Goal: Task Accomplishment & Management: Manage account settings

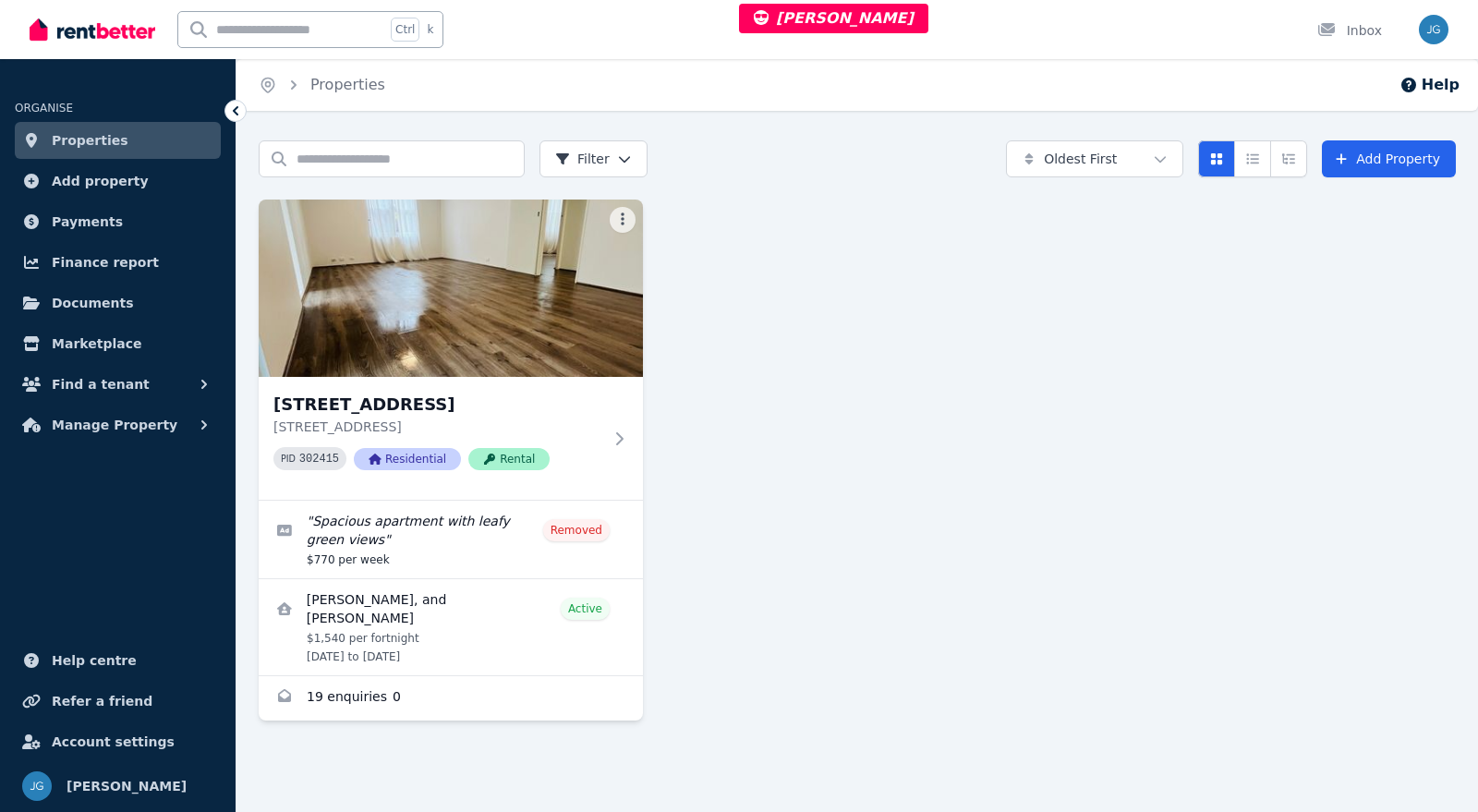
click at [512, 325] on img at bounding box center [451, 288] width 384 height 177
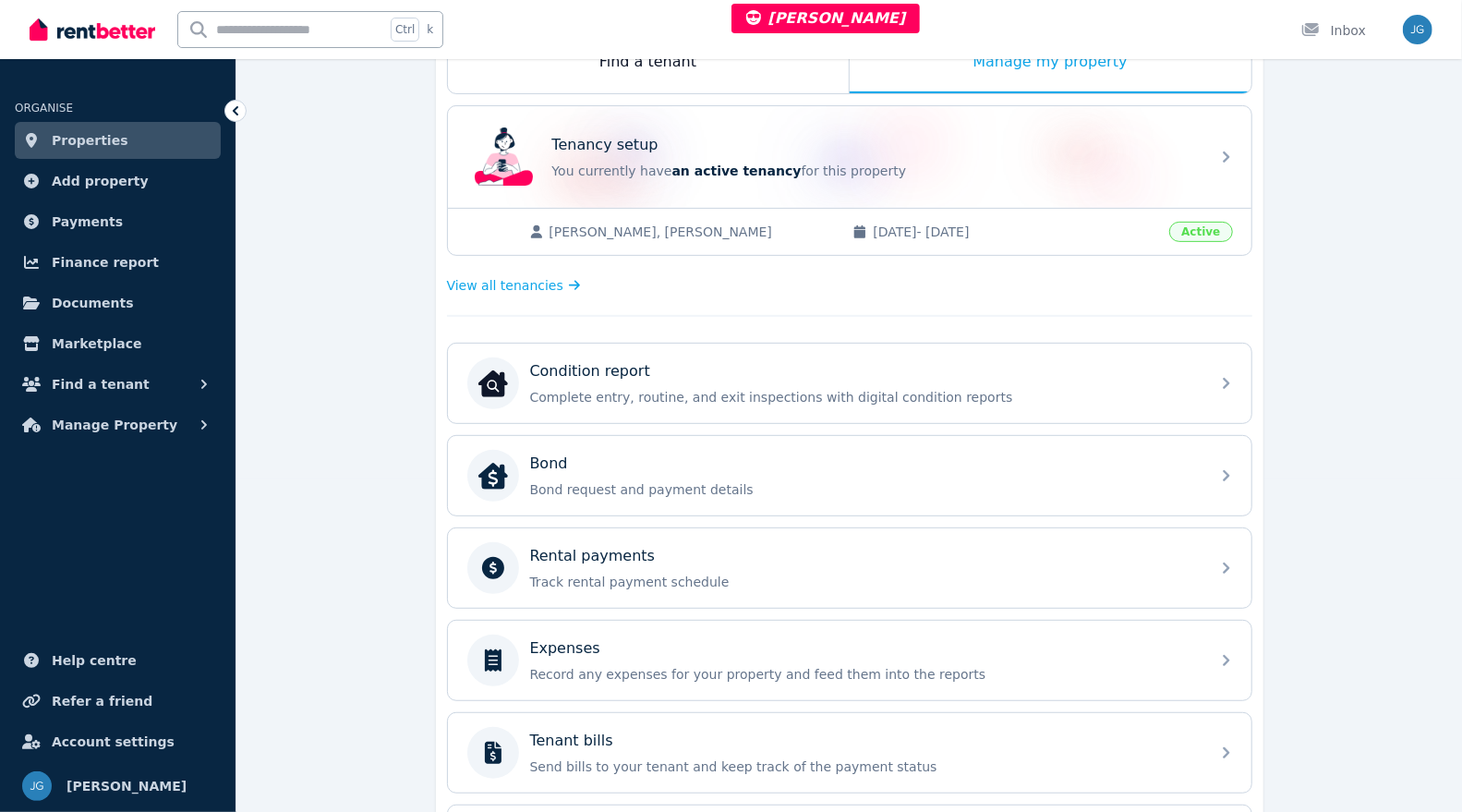
scroll to position [345, 0]
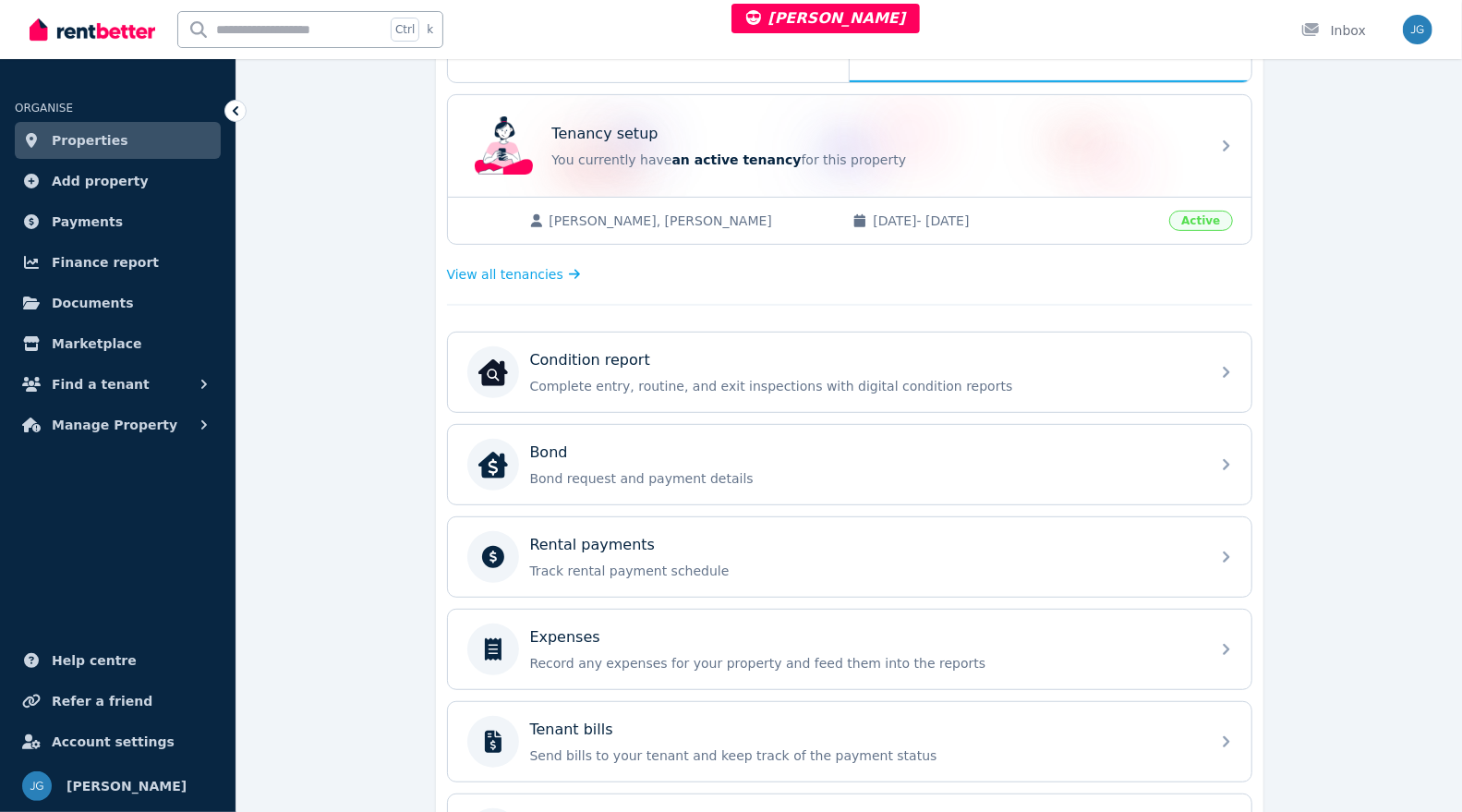
click at [753, 562] on p "Track rental payment schedule" at bounding box center [864, 571] width 669 height 19
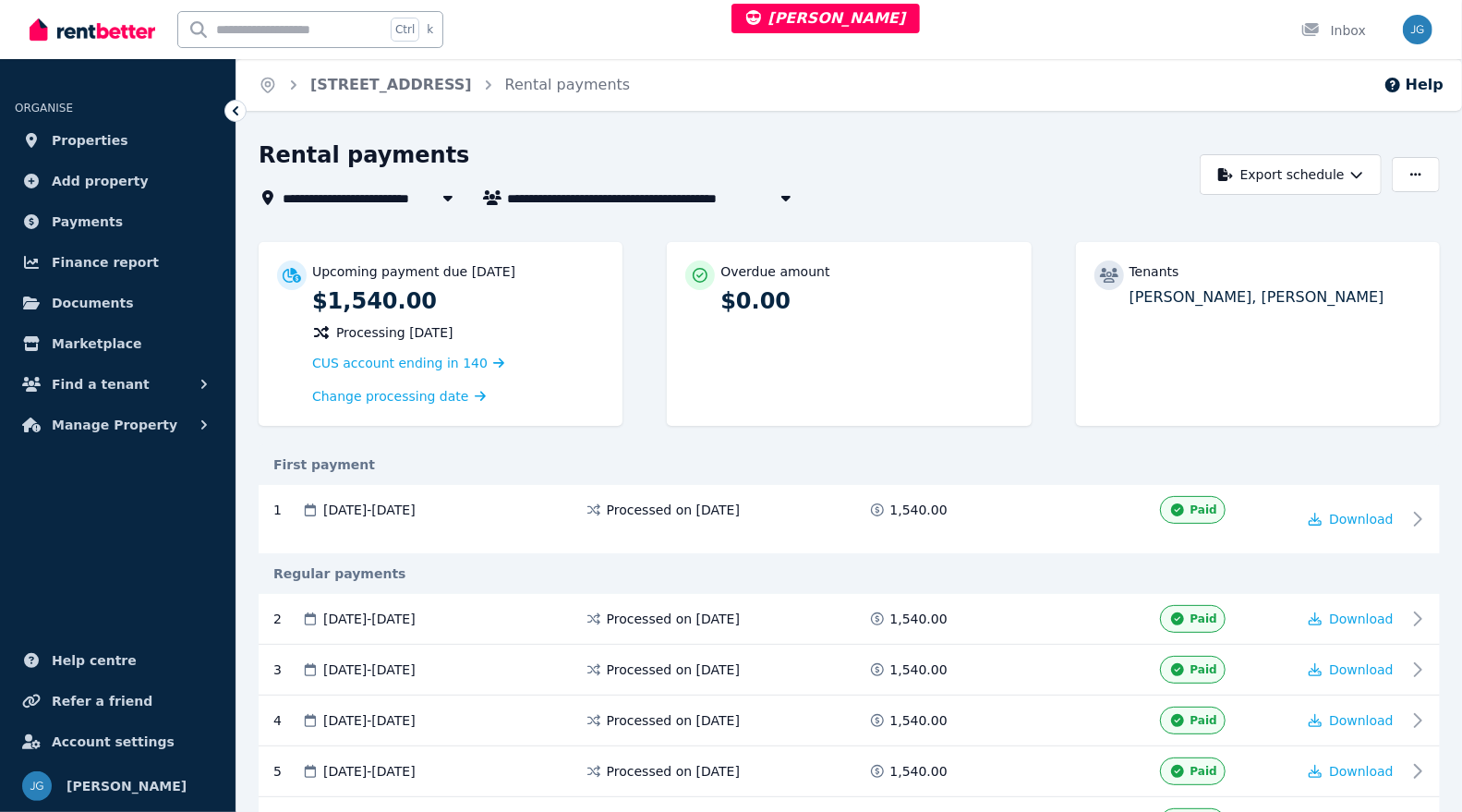
click at [1433, 176] on button "button" at bounding box center [1415, 174] width 48 height 35
click at [1291, 259] on p "Update bank account" at bounding box center [1349, 253] width 154 height 19
click at [86, 433] on span "Manage Property" at bounding box center [114, 425] width 126 height 22
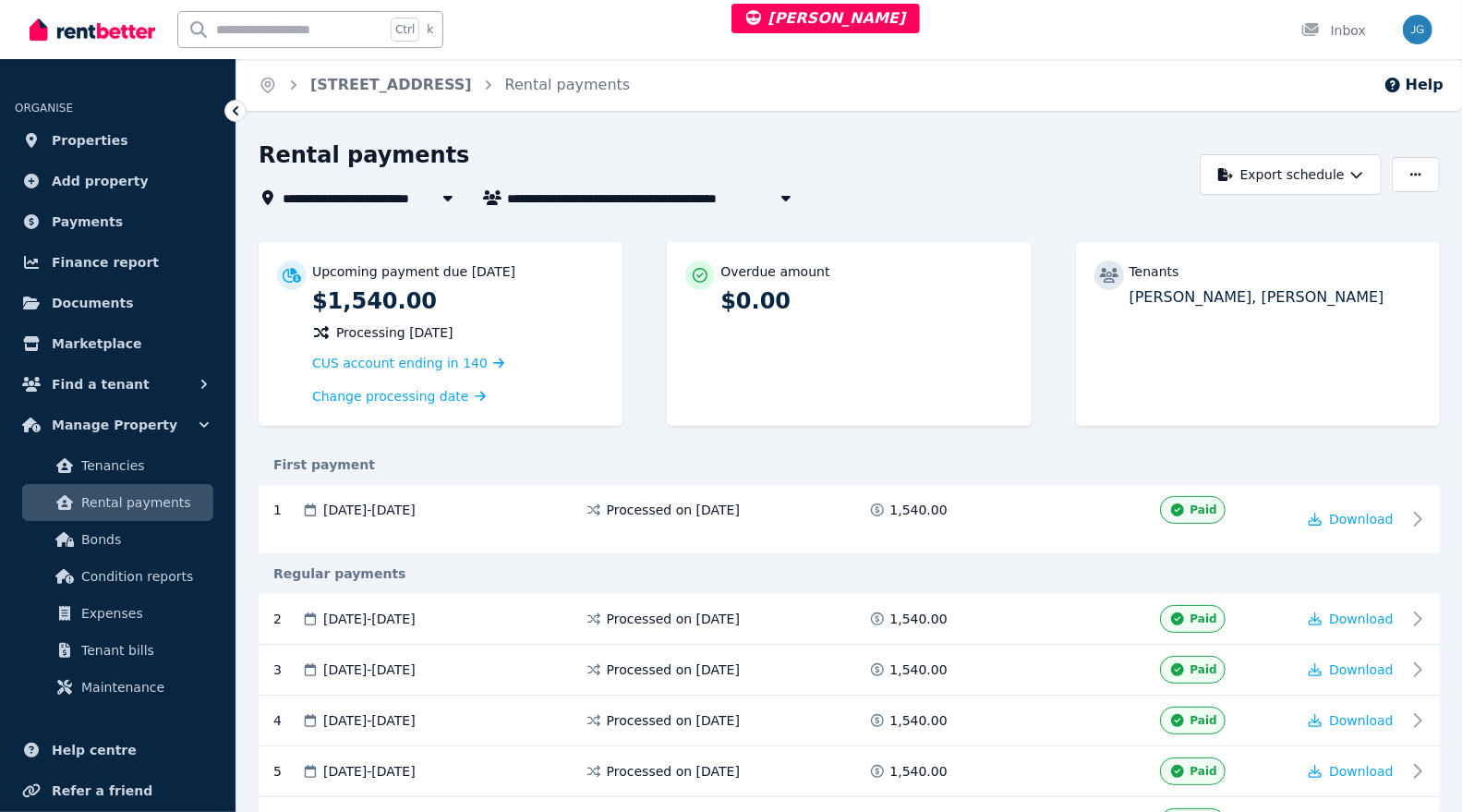
click at [129, 506] on span "Rental payments" at bounding box center [143, 503] width 125 height 22
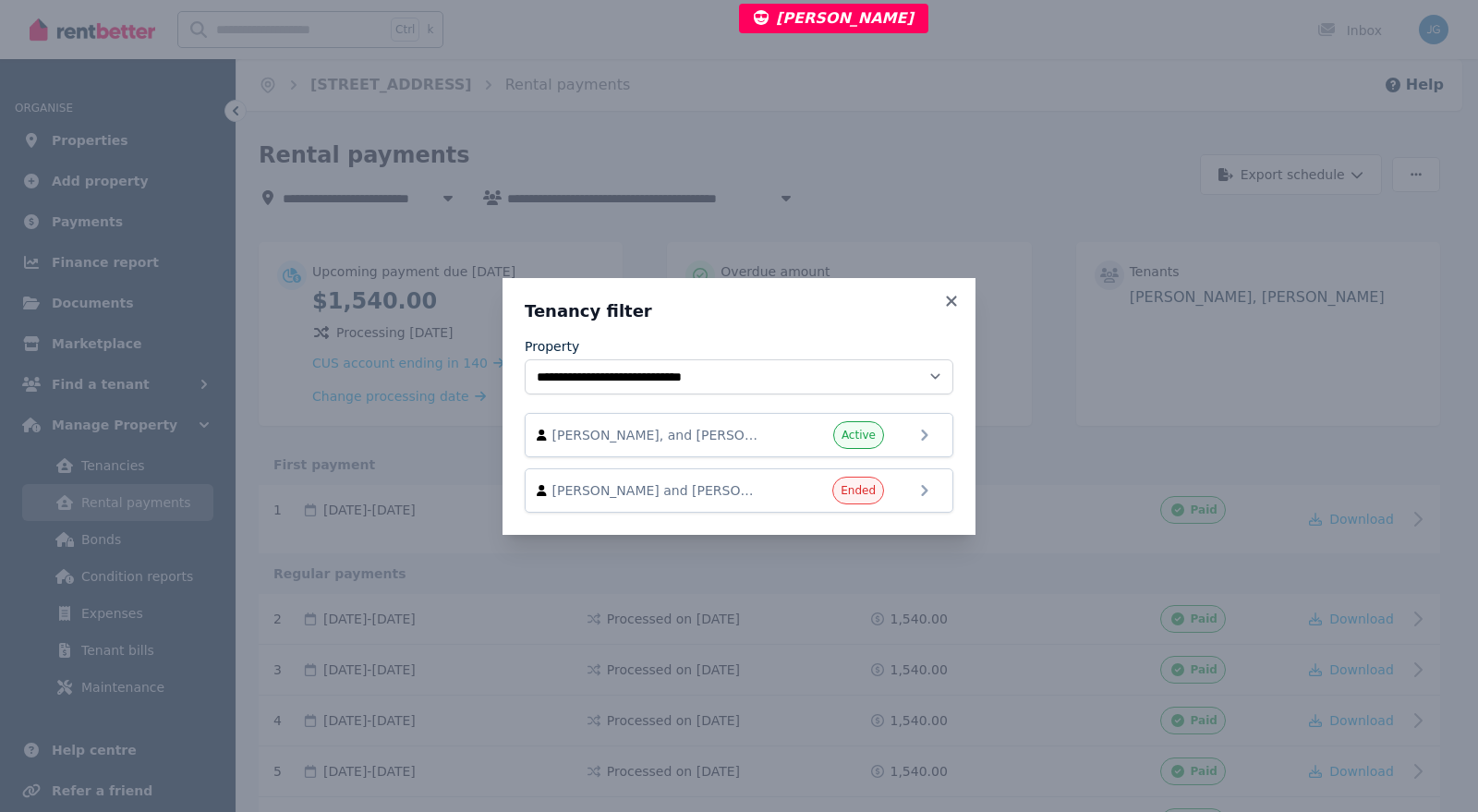
click at [960, 305] on icon at bounding box center [952, 302] width 19 height 17
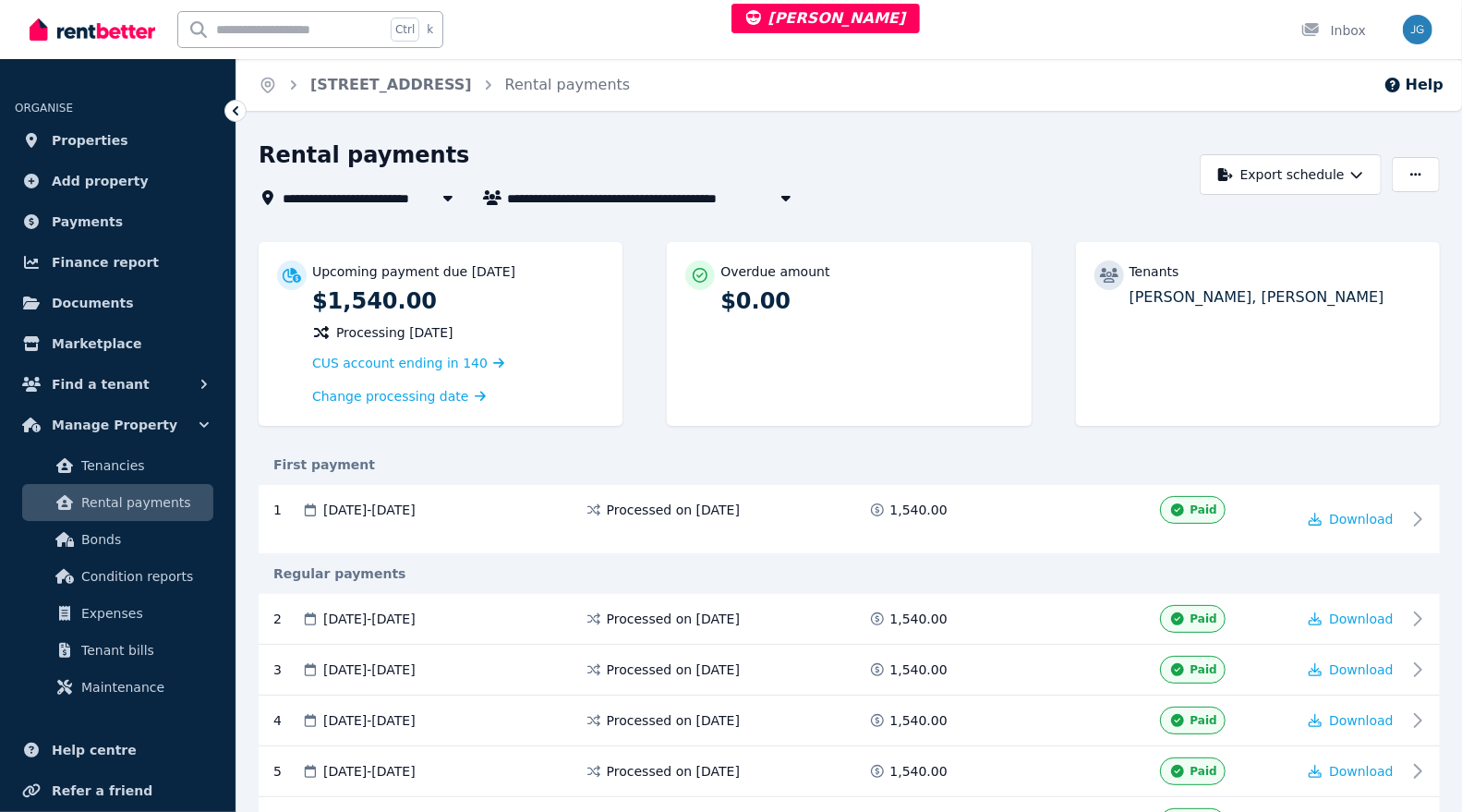
click at [136, 133] on link "Properties" at bounding box center [118, 140] width 206 height 37
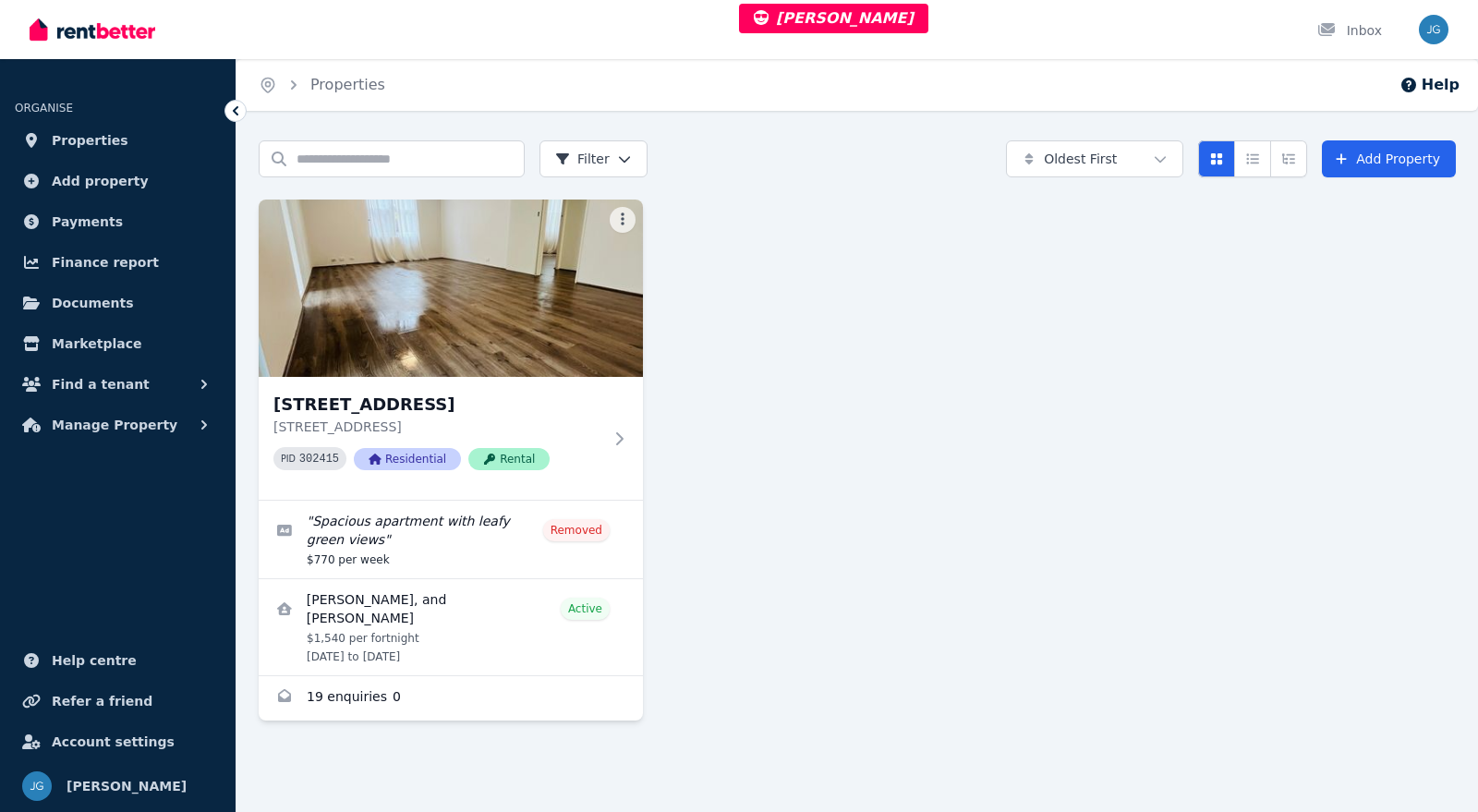
click at [93, 430] on span "Manage Property" at bounding box center [114, 425] width 126 height 22
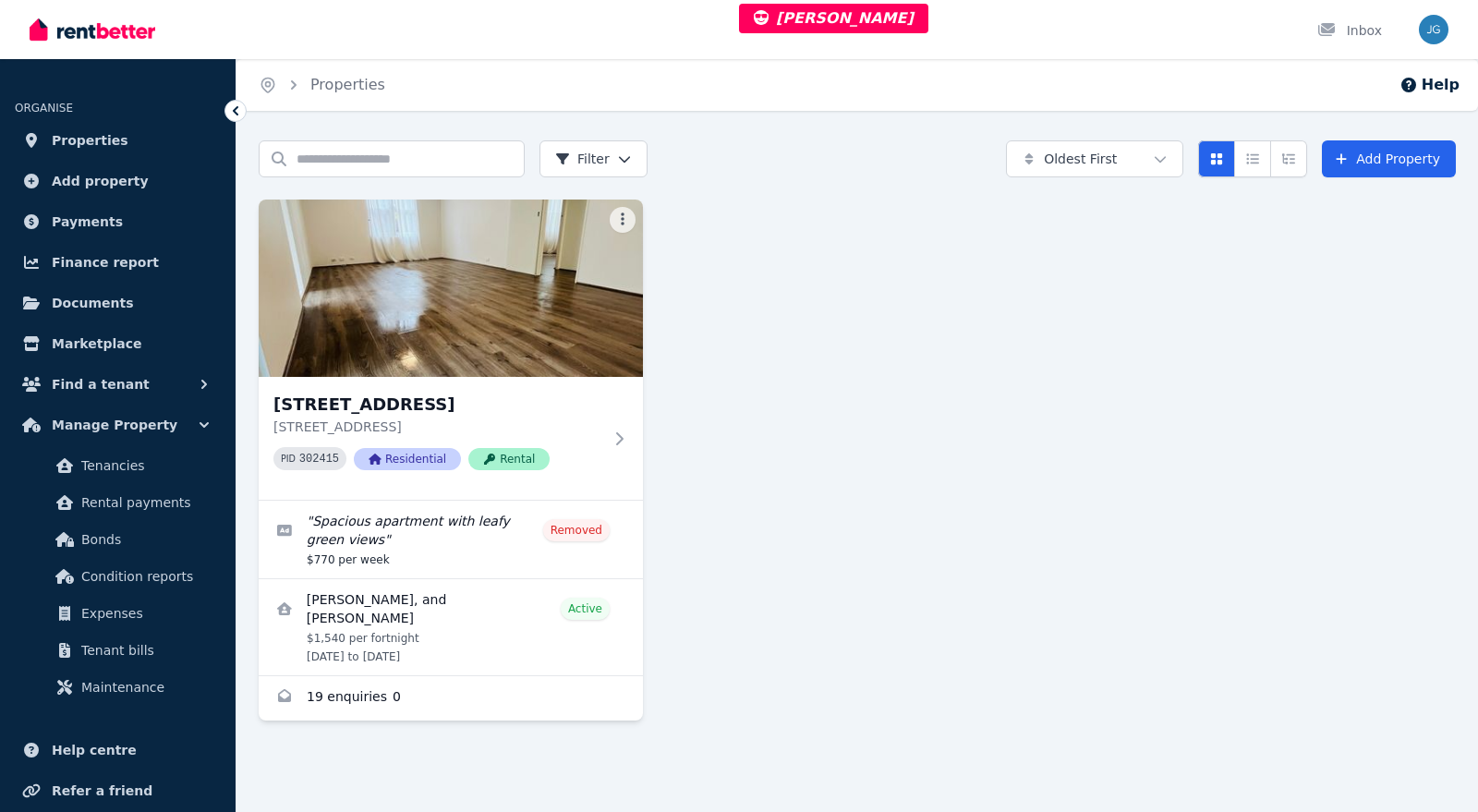
click at [154, 415] on span "Manage Property" at bounding box center [114, 425] width 126 height 22
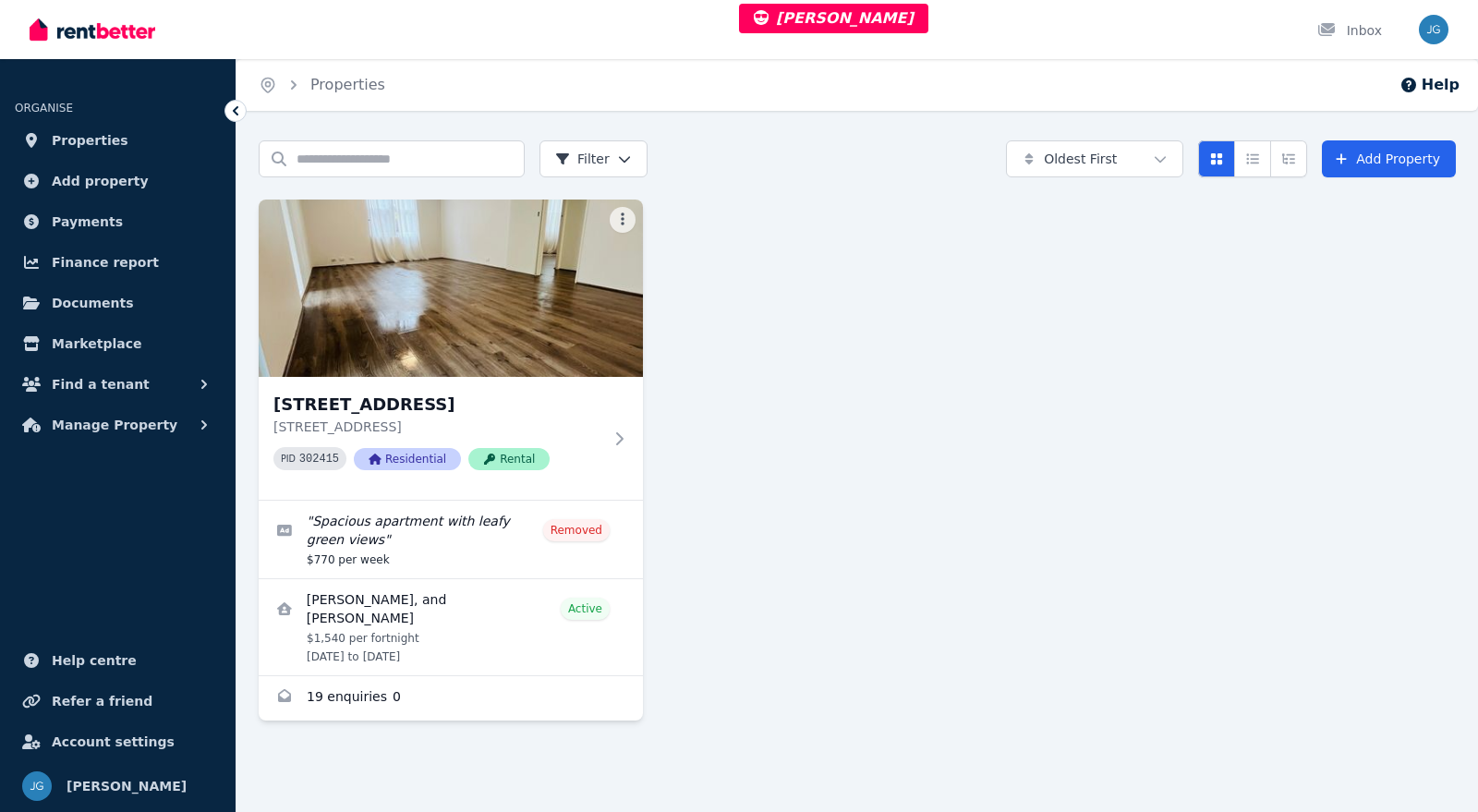
click at [154, 415] on span "Manage Property" at bounding box center [114, 425] width 126 height 22
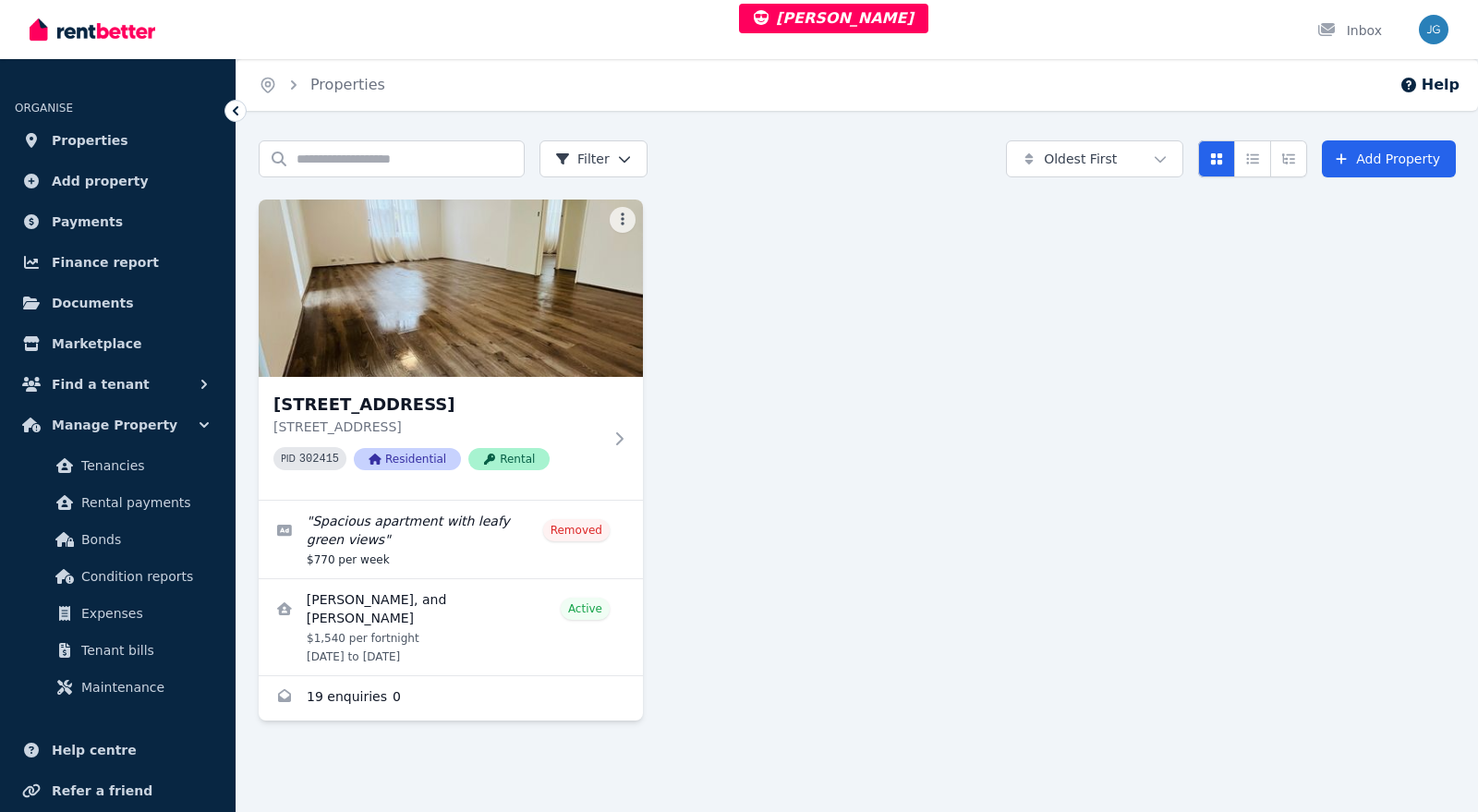
click at [122, 504] on span "Rental payments" at bounding box center [143, 503] width 125 height 22
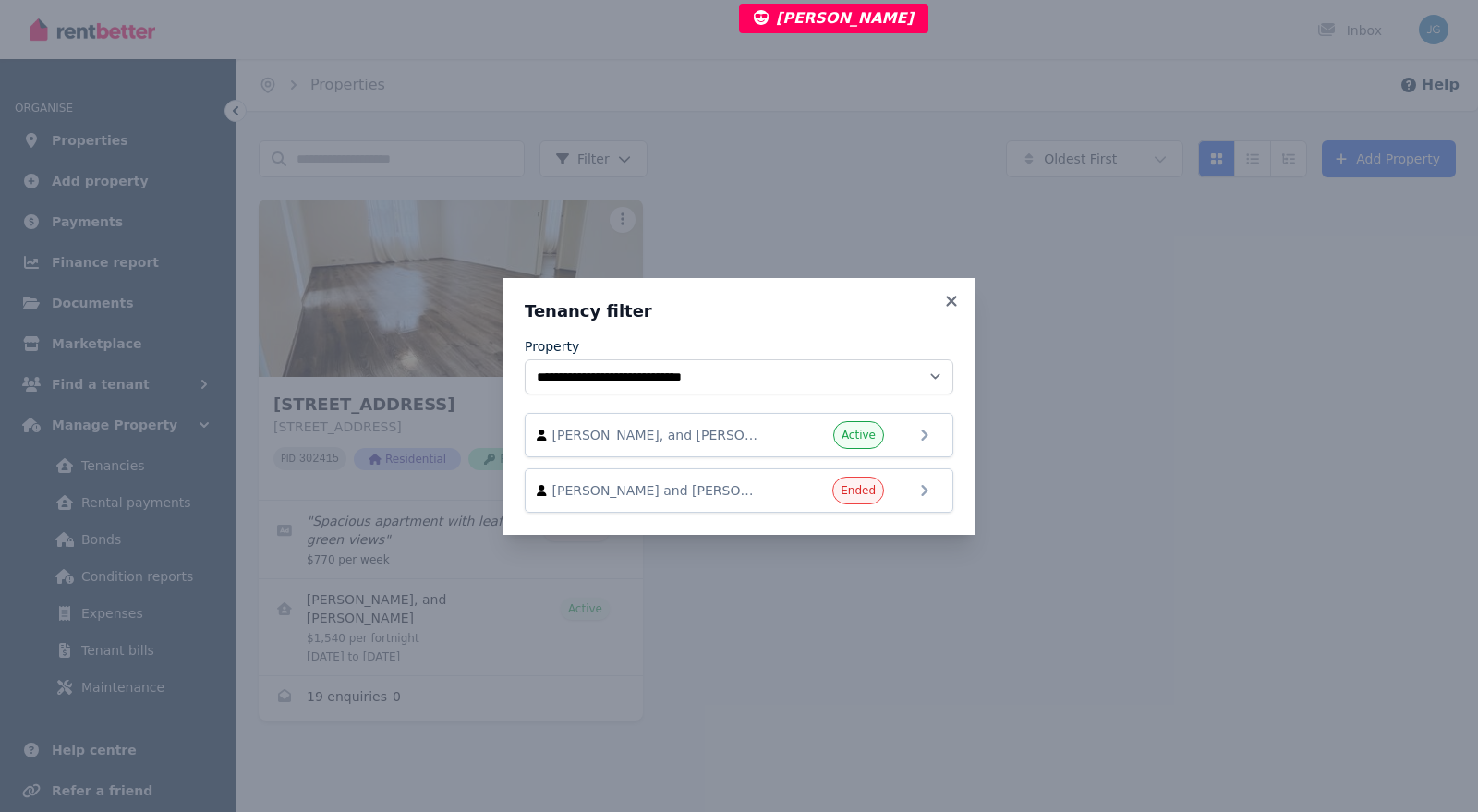
click at [694, 431] on span "[PERSON_NAME], and [PERSON_NAME]" at bounding box center [658, 436] width 211 height 19
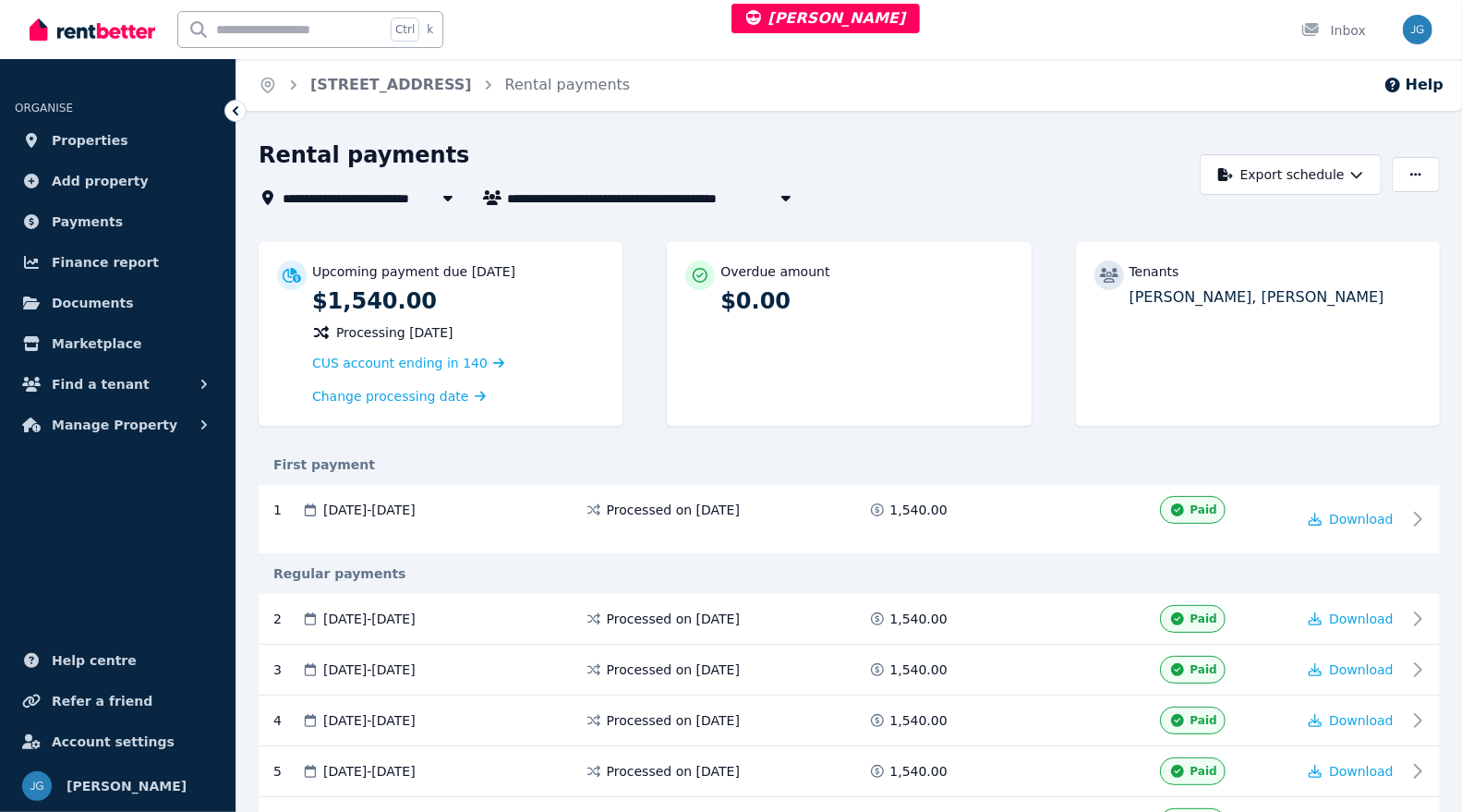
click at [120, 434] on span "Manage Property" at bounding box center [114, 425] width 126 height 22
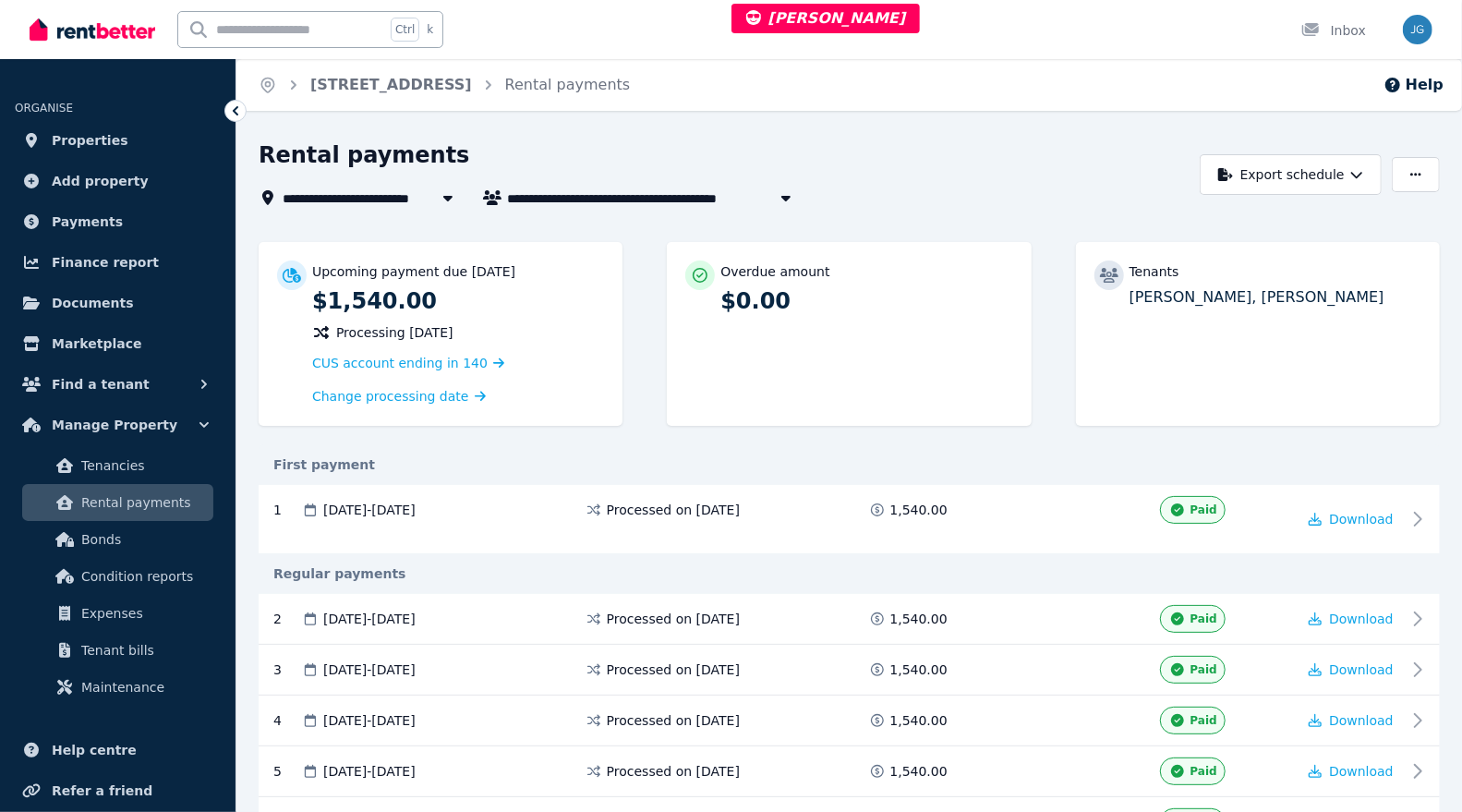
click at [1426, 187] on button "button" at bounding box center [1415, 174] width 48 height 35
click at [1294, 261] on p "Update bank account" at bounding box center [1349, 253] width 154 height 19
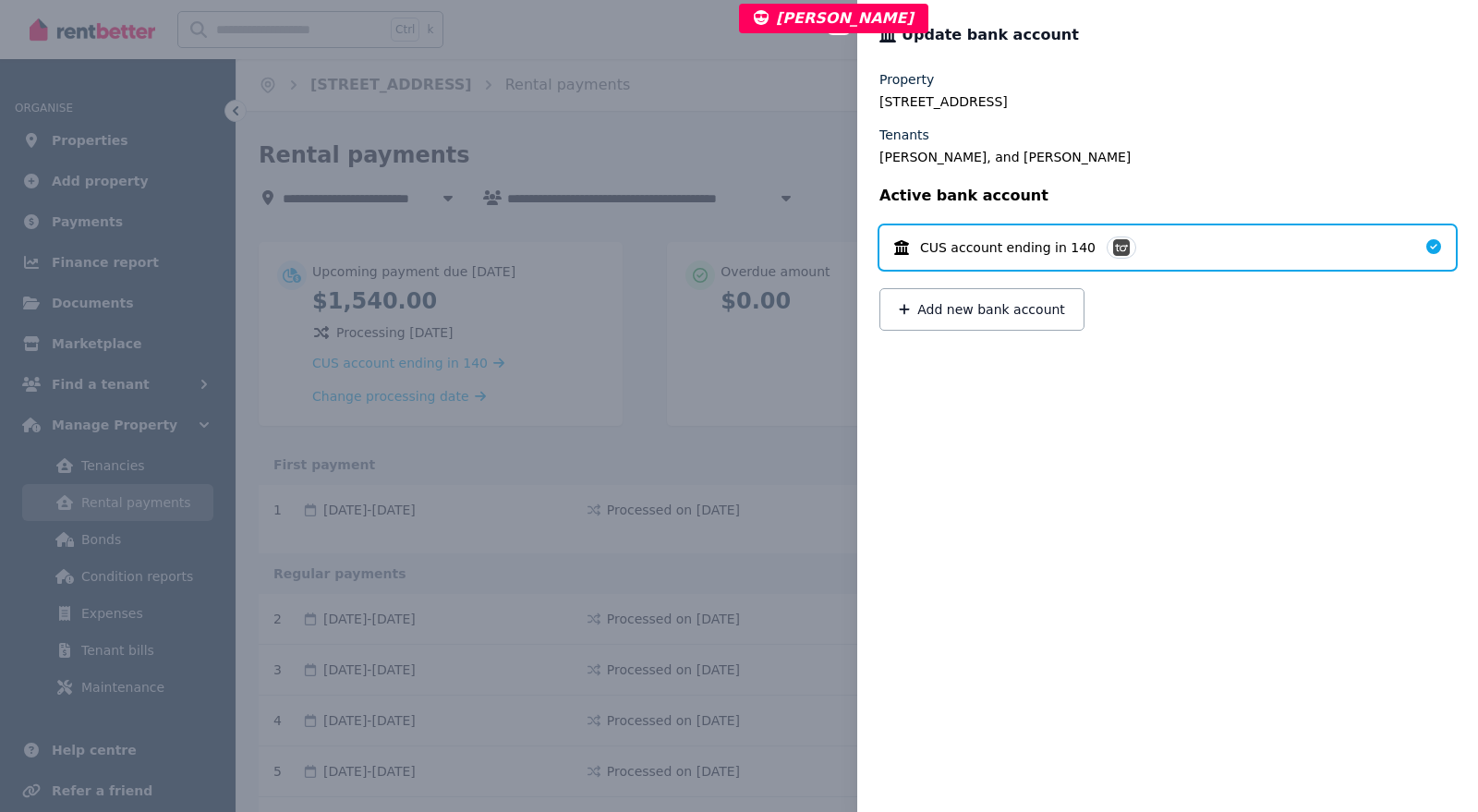
click at [994, 314] on button "Add new bank account" at bounding box center [982, 309] width 205 height 42
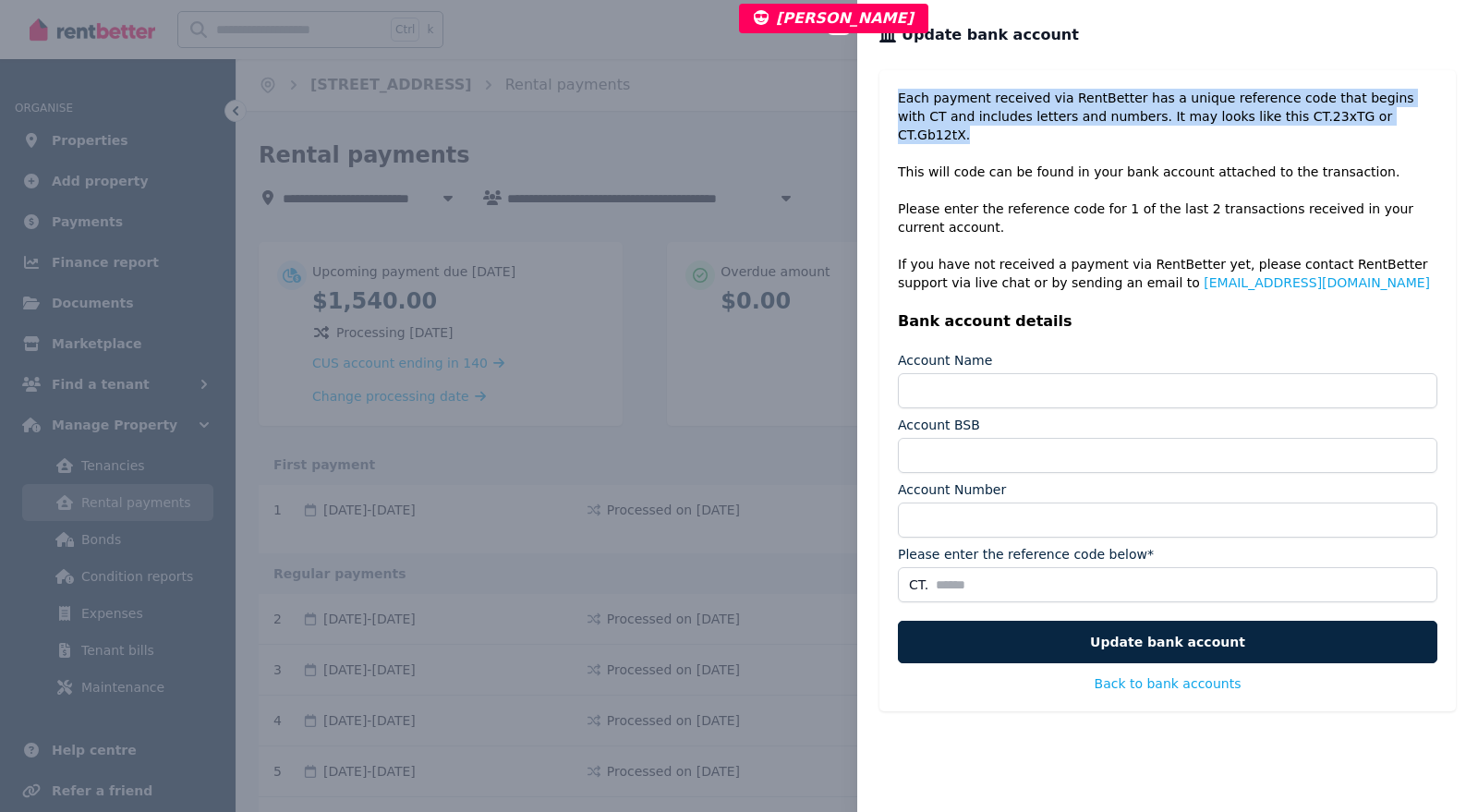
drag, startPoint x: 899, startPoint y: 96, endPoint x: 1382, endPoint y: 111, distance: 483.2
click at [1382, 111] on p "Each payment received via RentBetter has a unique reference code that begins wi…" at bounding box center [1168, 190] width 539 height 203
copy p "Each payment received via RentBetter has a unique reference code that begins wi…"
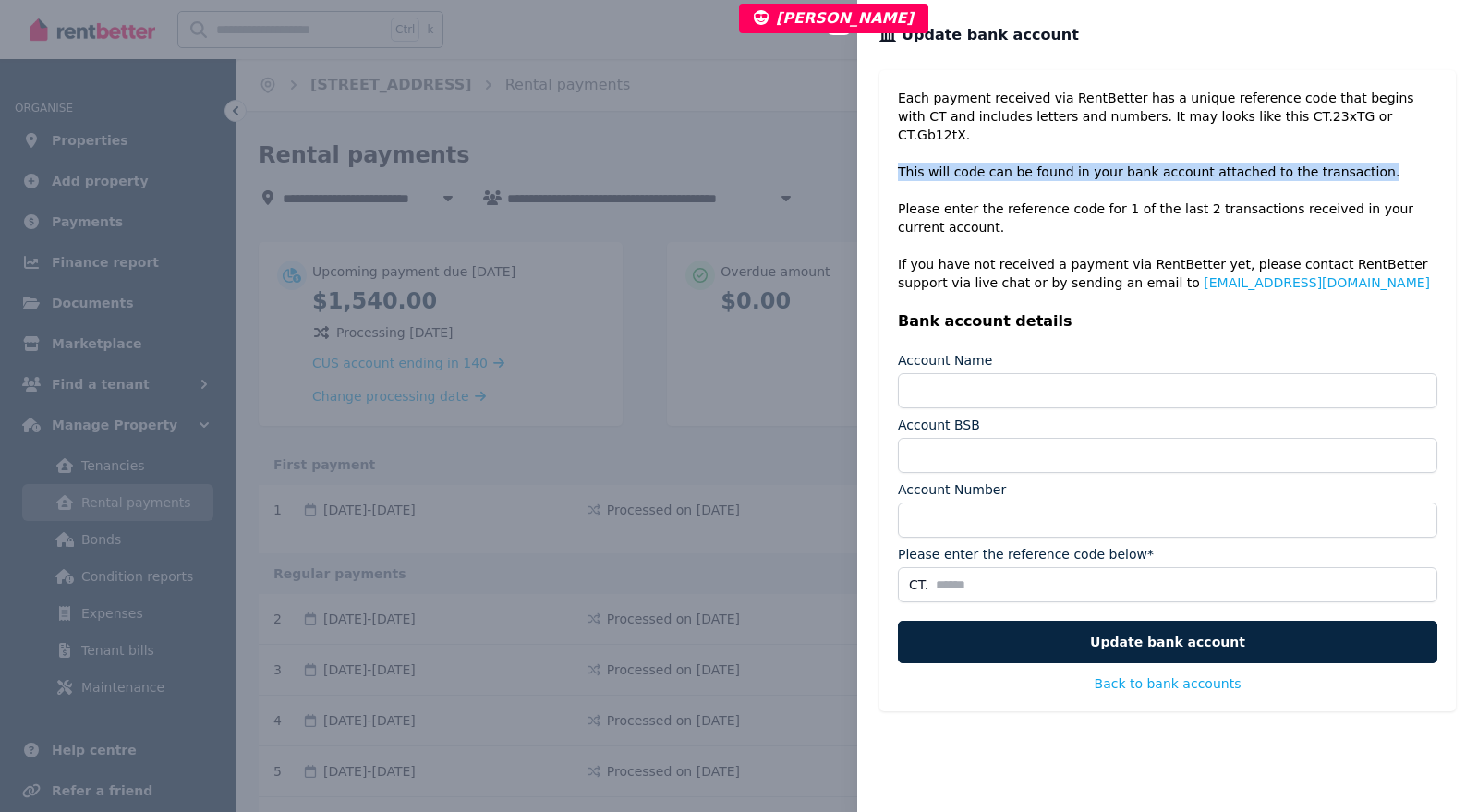
drag, startPoint x: 898, startPoint y: 155, endPoint x: 1340, endPoint y: 156, distance: 442.0
click at [1340, 156] on p "Each payment received via RentBetter has a unique reference code that begins wi…" at bounding box center [1168, 190] width 539 height 203
copy p "This will code can be found in your bank account attached to the transaction."
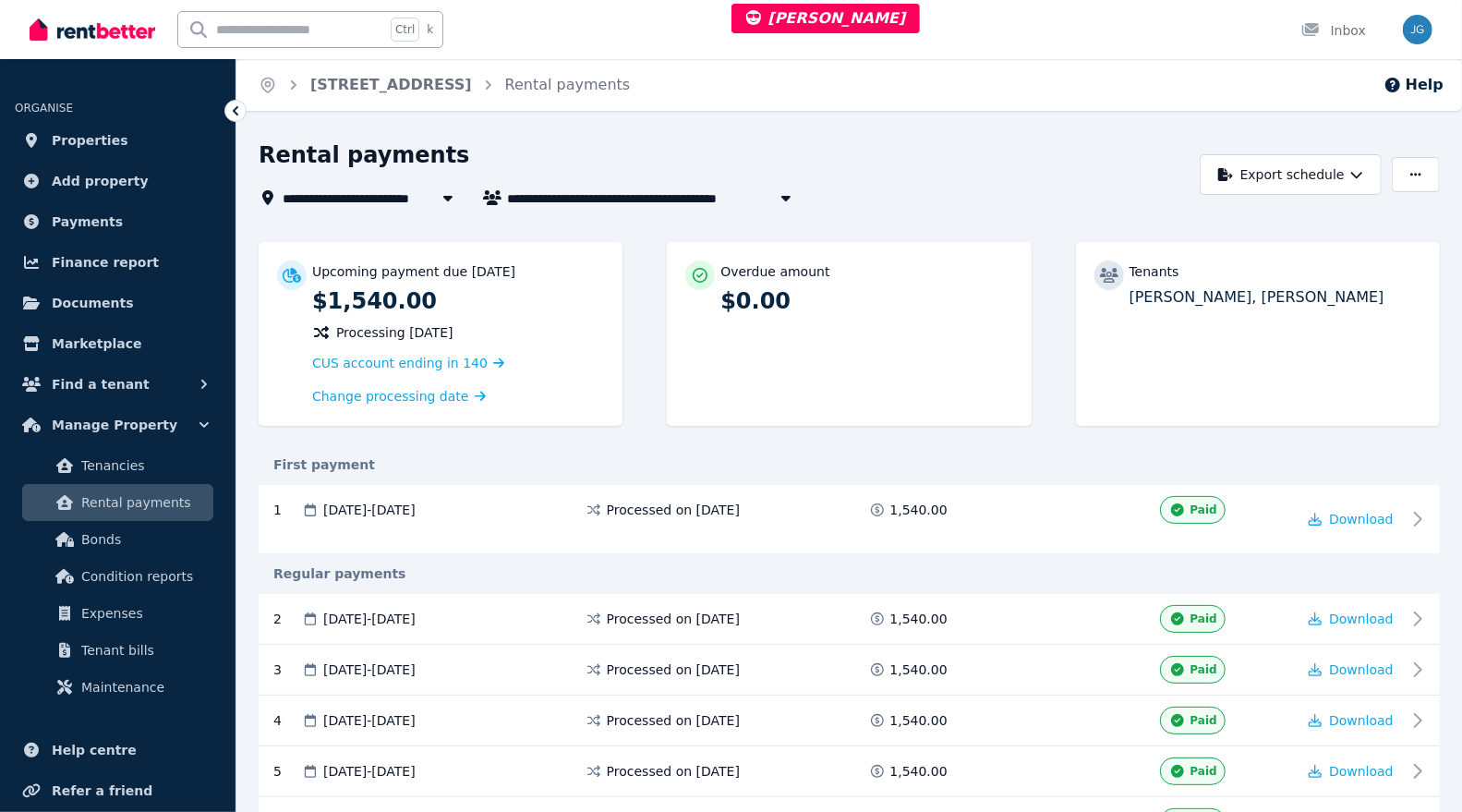
click at [104, 258] on span "Finance report" at bounding box center [105, 262] width 107 height 22
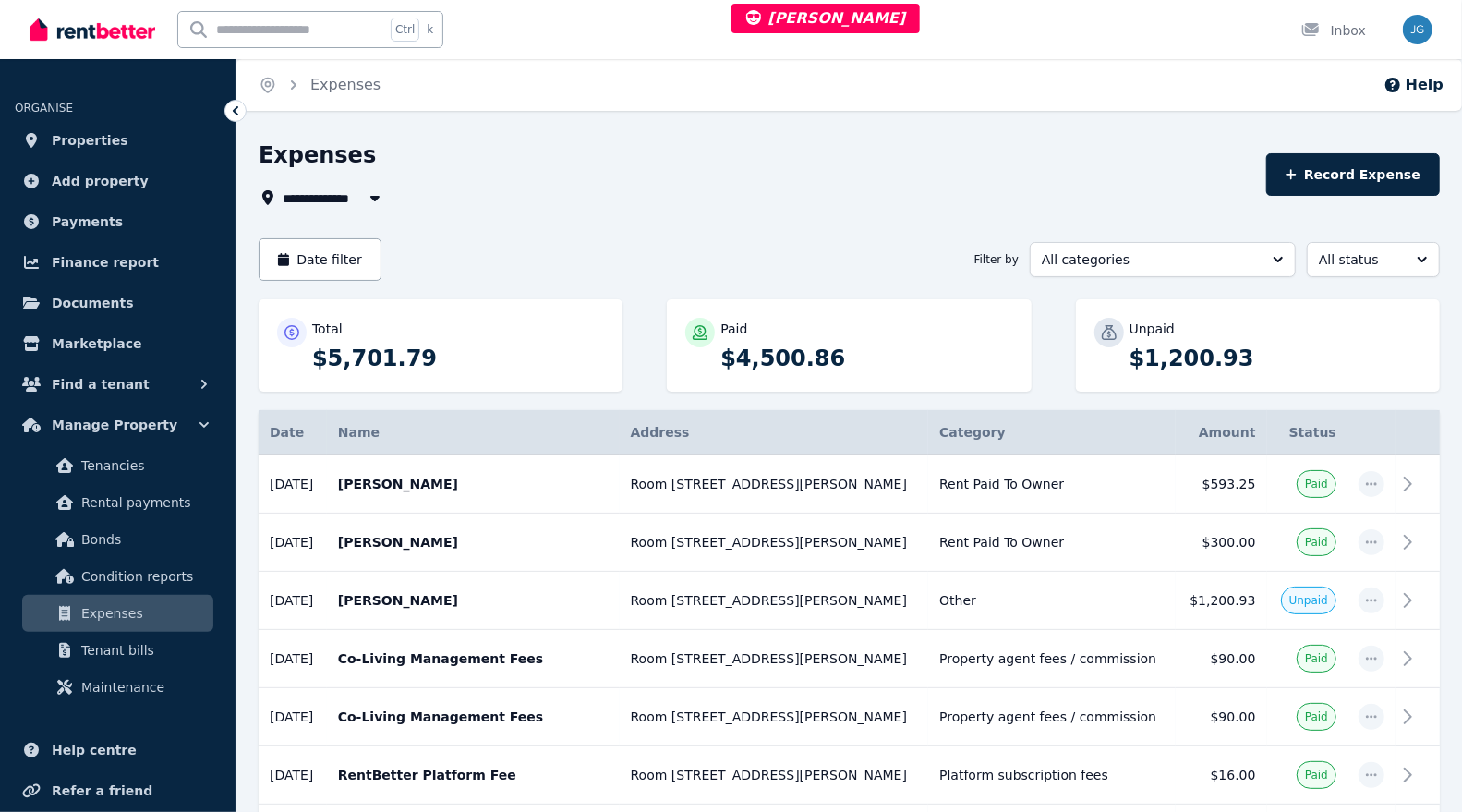
click at [89, 258] on span "Finance report" at bounding box center [105, 262] width 107 height 22
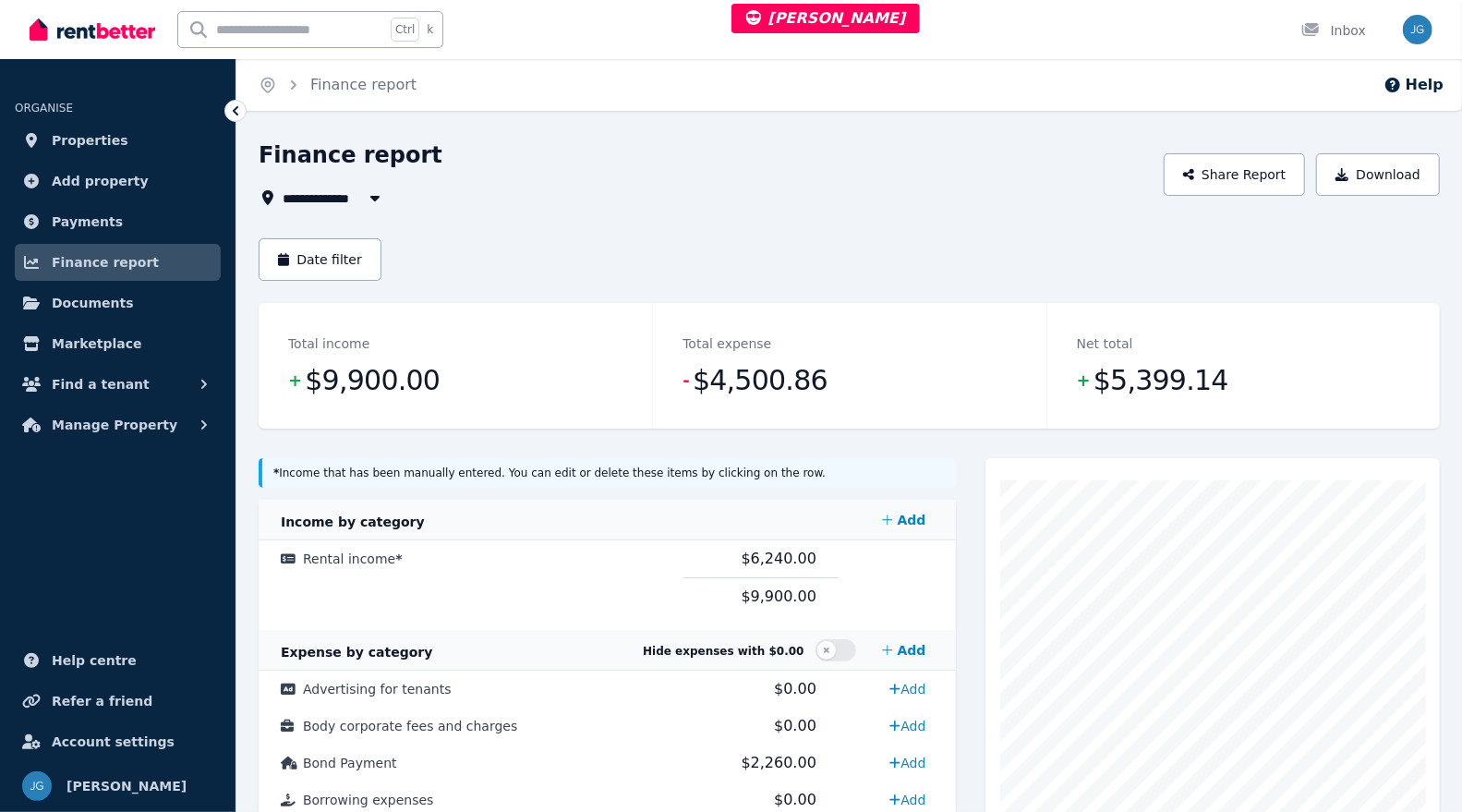
scroll to position [11, 0]
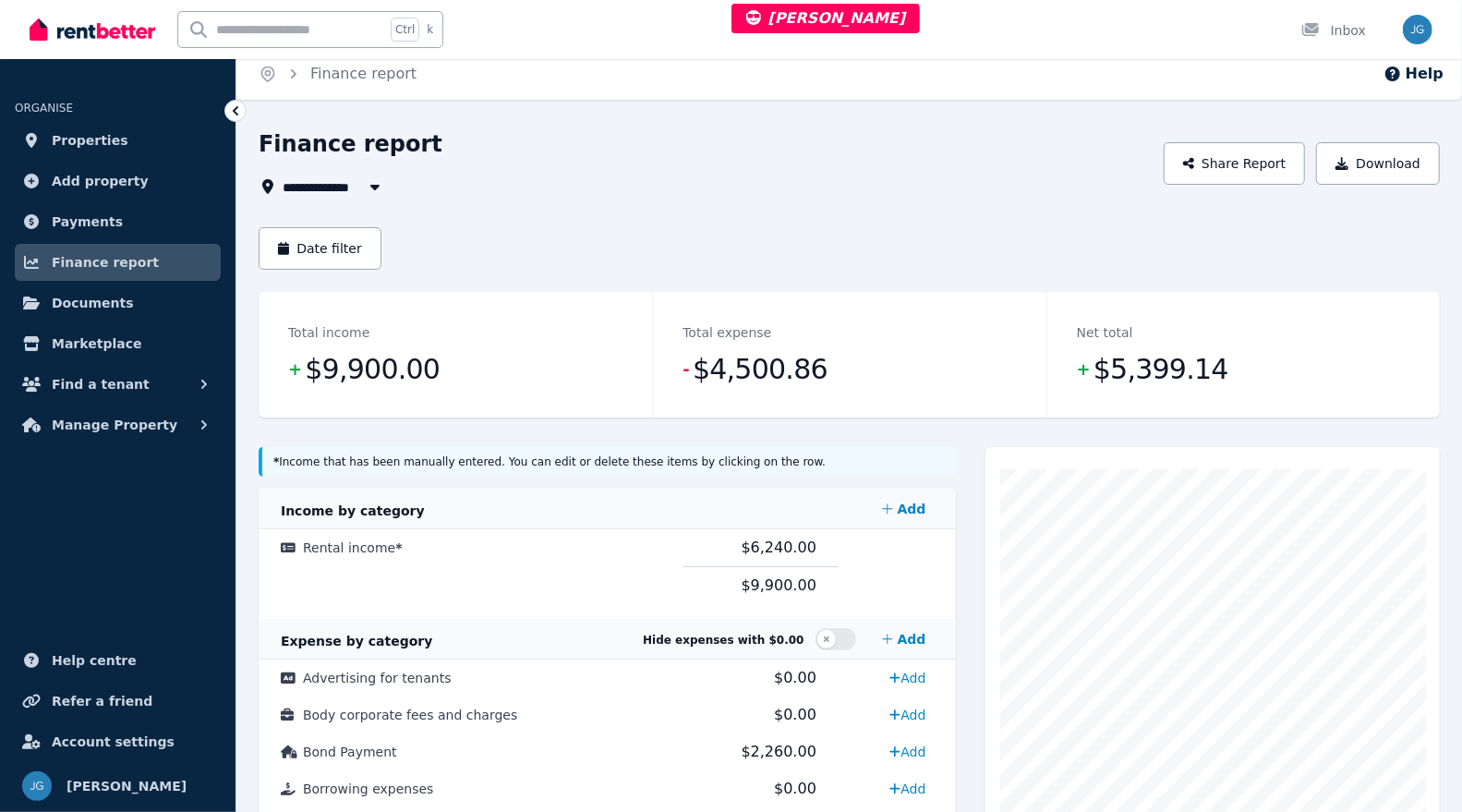
click at [140, 427] on span "Manage Property" at bounding box center [114, 425] width 126 height 22
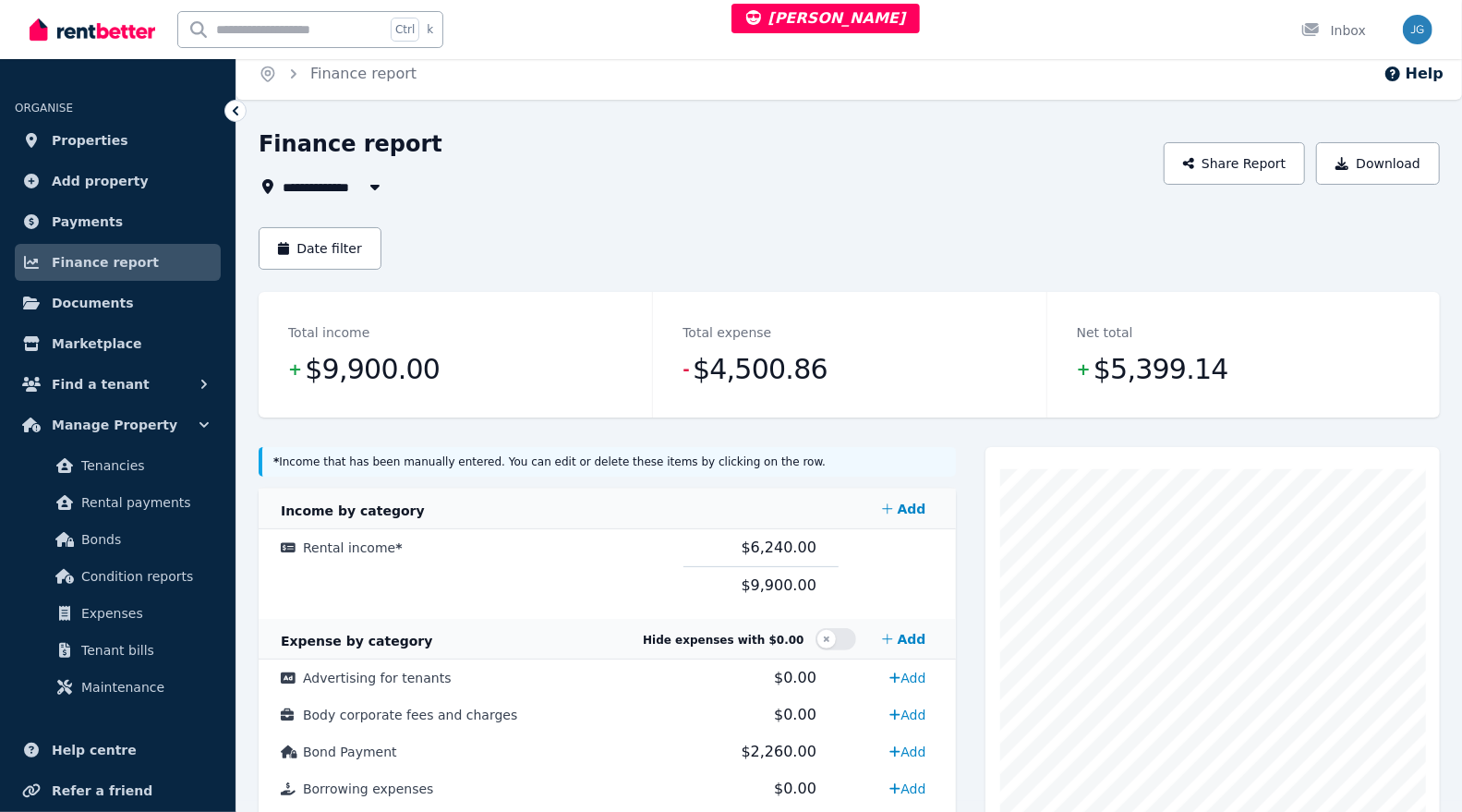
click at [107, 610] on span "Expenses" at bounding box center [143, 613] width 125 height 22
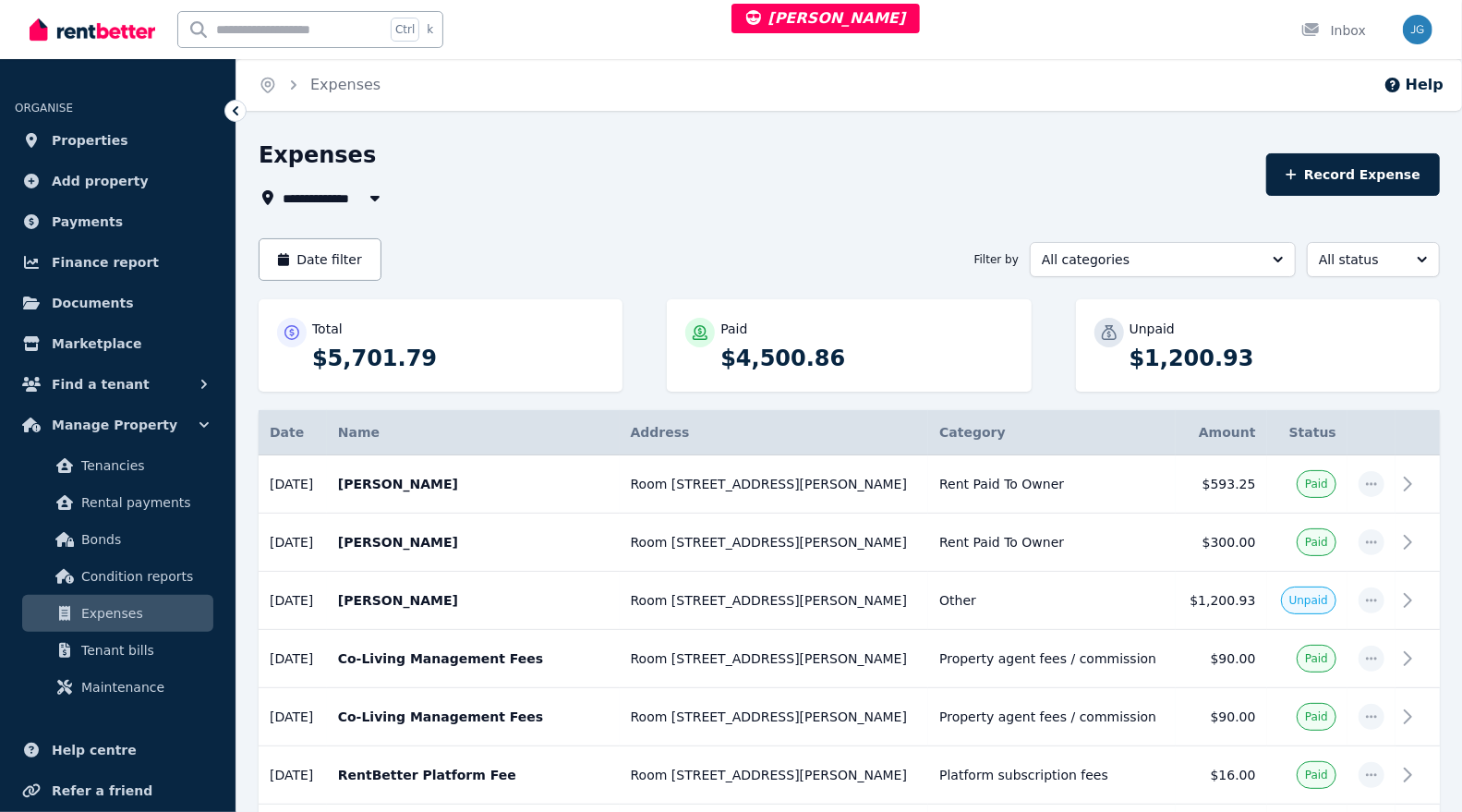
click at [94, 269] on span "Finance report" at bounding box center [105, 262] width 107 height 22
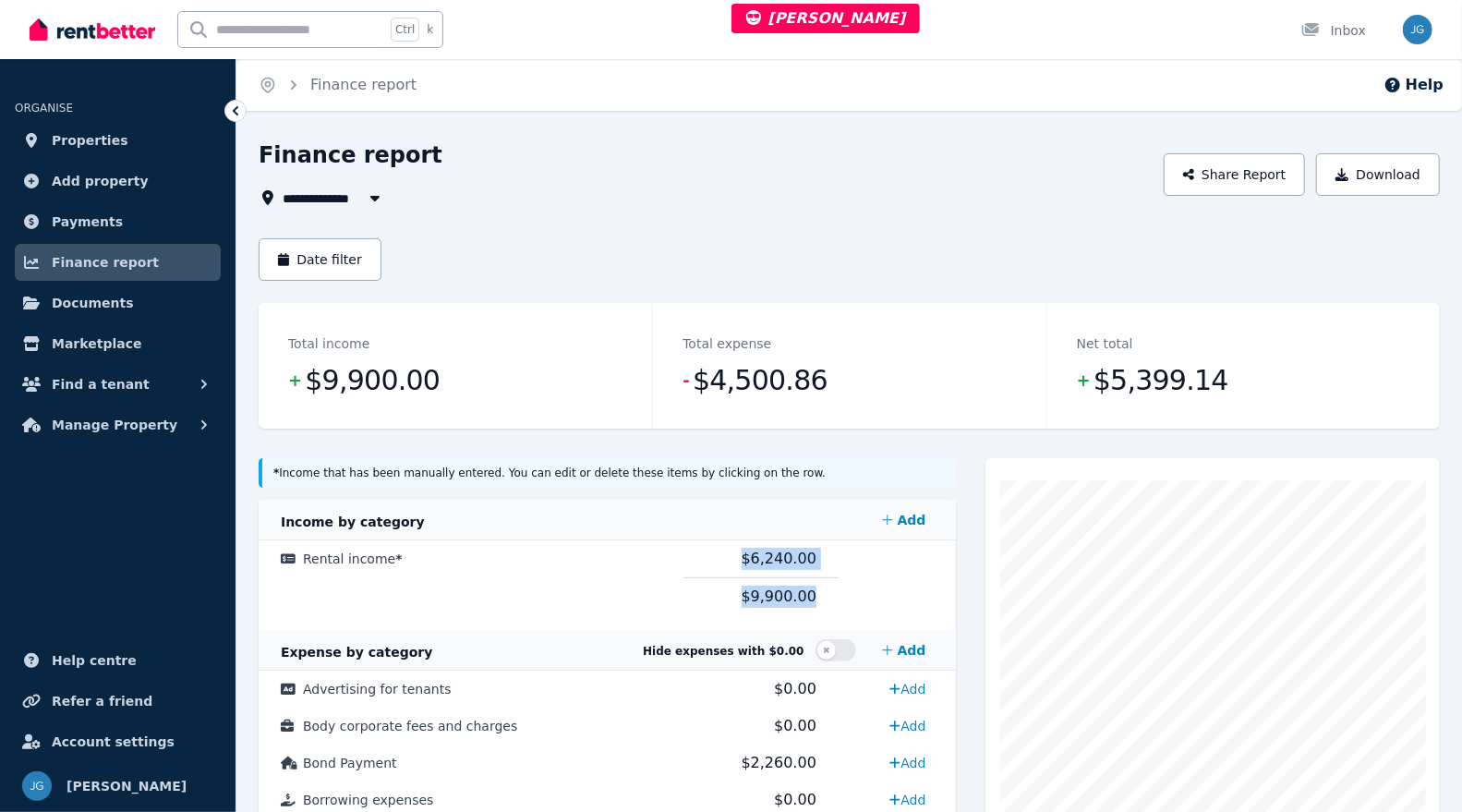
drag, startPoint x: 845, startPoint y: 576, endPoint x: 653, endPoint y: 569, distance: 192.1
click at [653, 569] on td "Rental income *" at bounding box center [471, 559] width 425 height 37
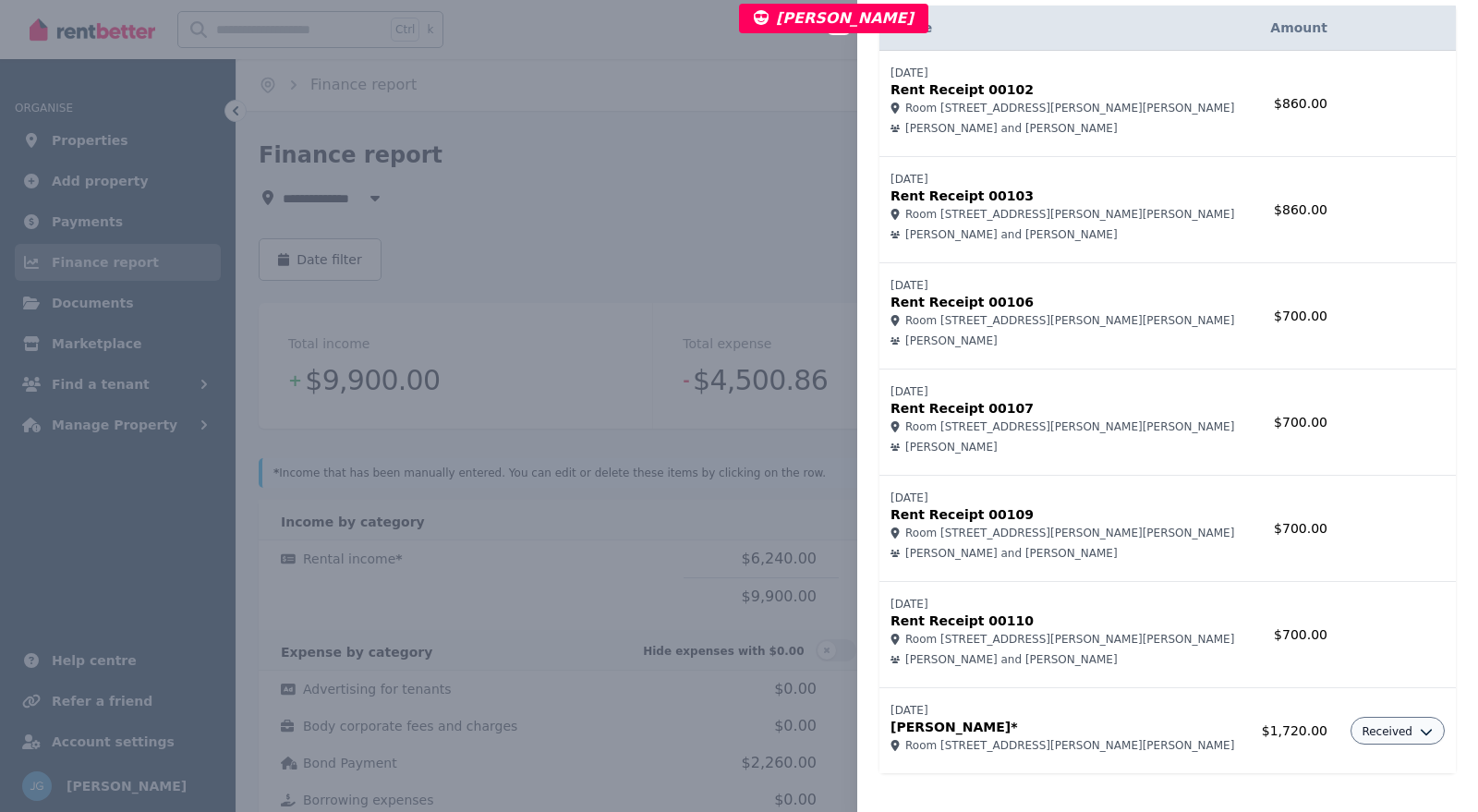
scroll to position [80, 0]
click at [1263, 722] on td "$1,720.00" at bounding box center [1293, 730] width 89 height 86
click at [1256, 753] on td "$1,720.00" at bounding box center [1293, 730] width 89 height 86
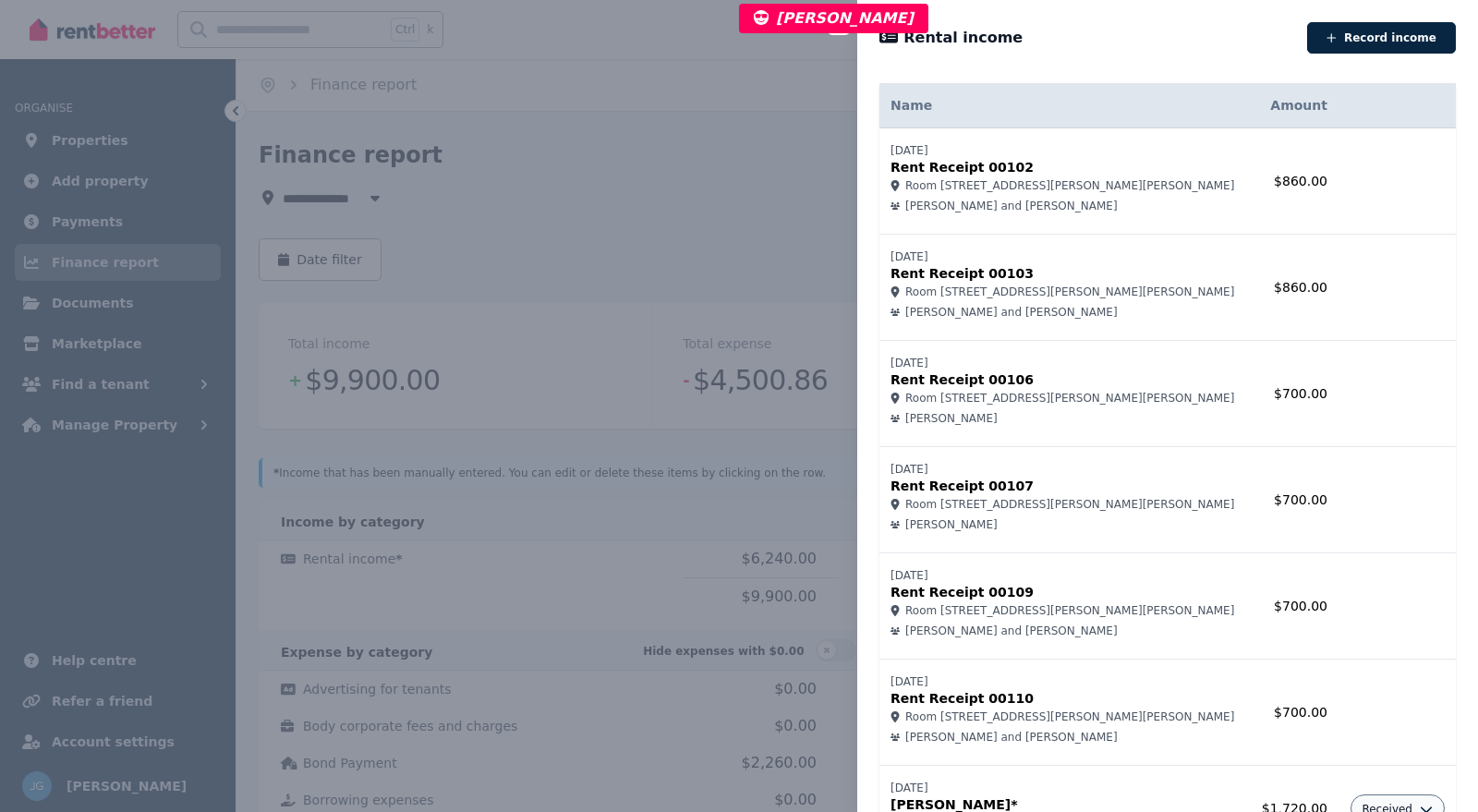
scroll to position [90, 0]
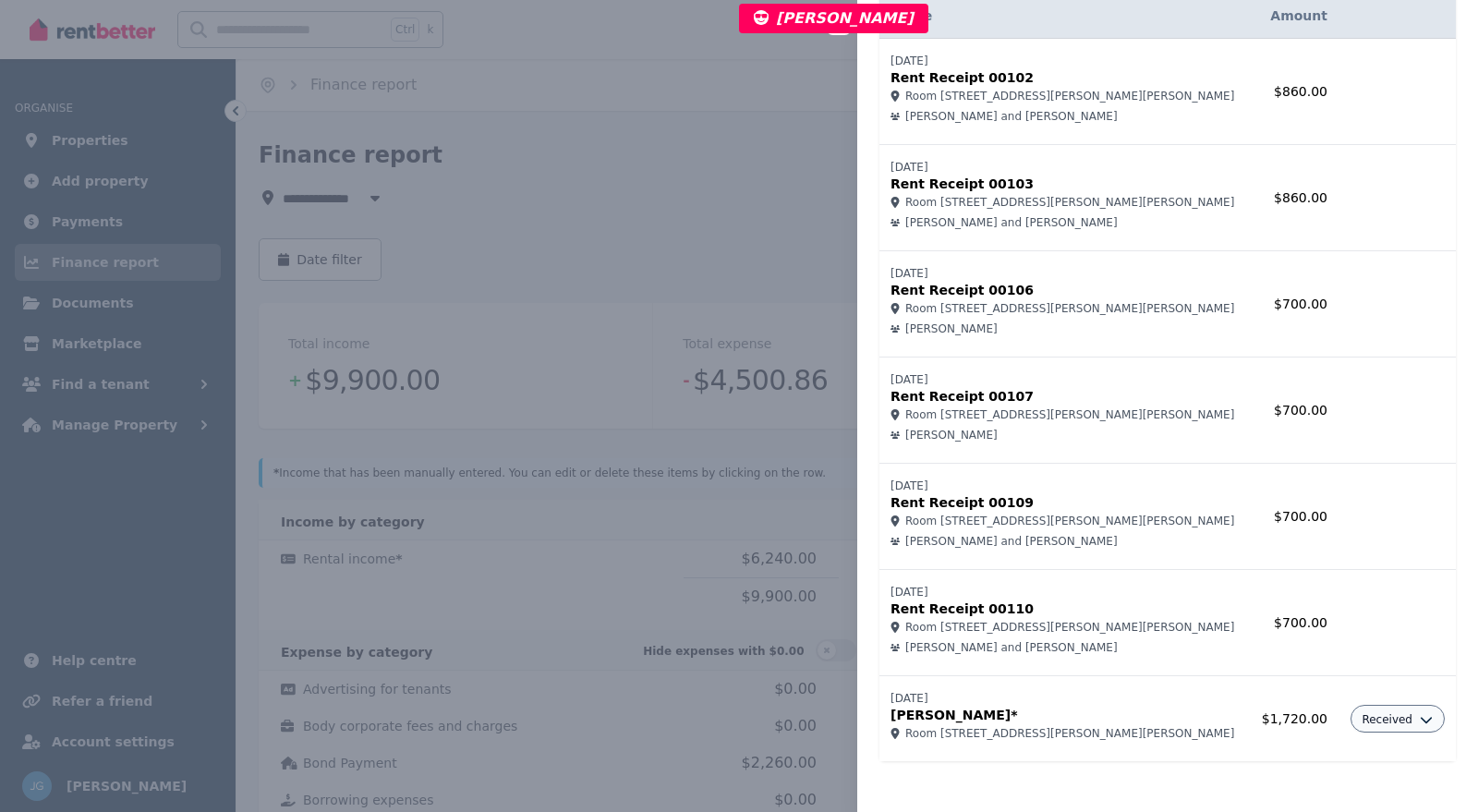
click at [1379, 712] on span "Received" at bounding box center [1387, 719] width 51 height 15
click at [1334, 760] on link "Edit income" at bounding box center [1347, 760] width 177 height 34
select select "**********"
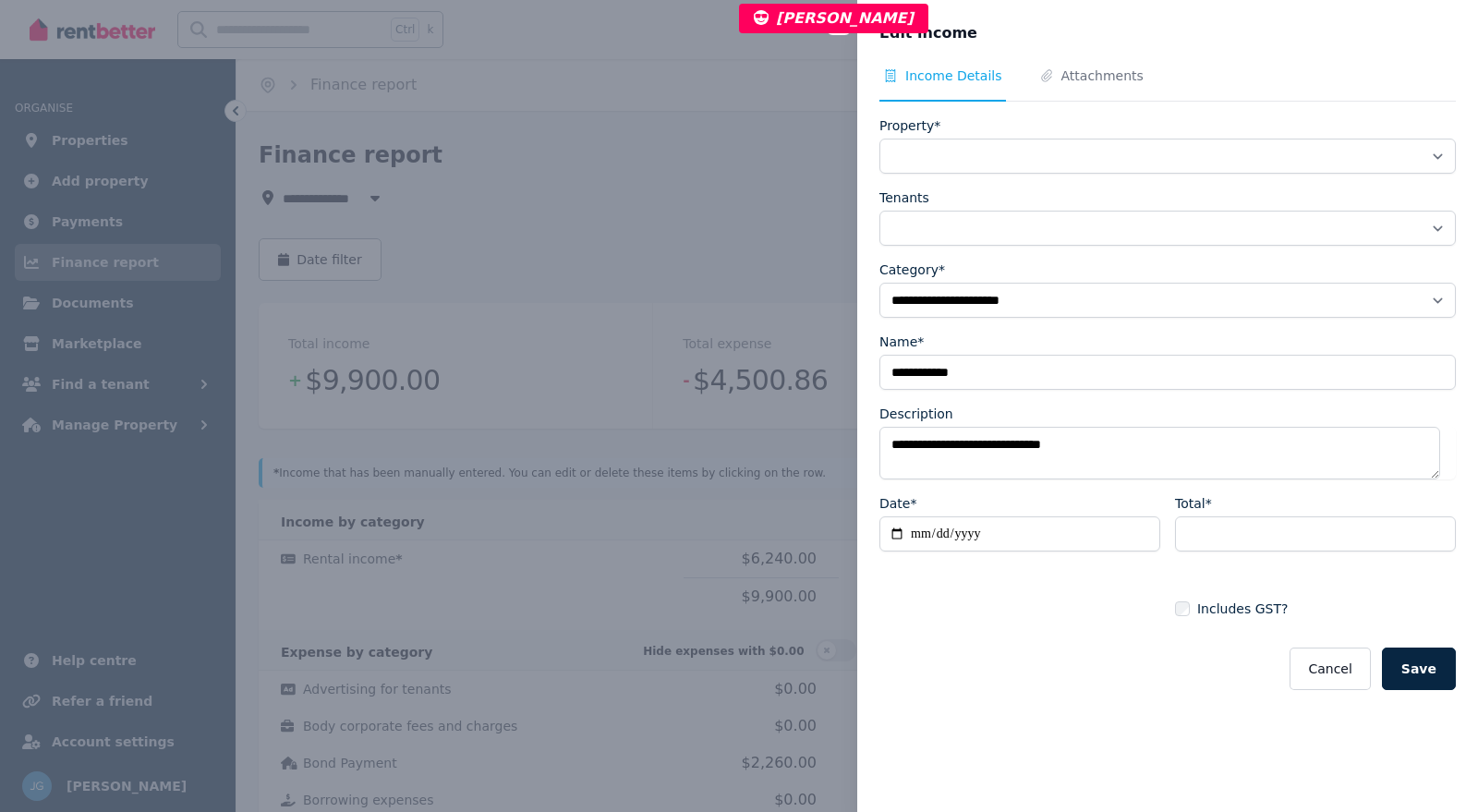
select select "**********"
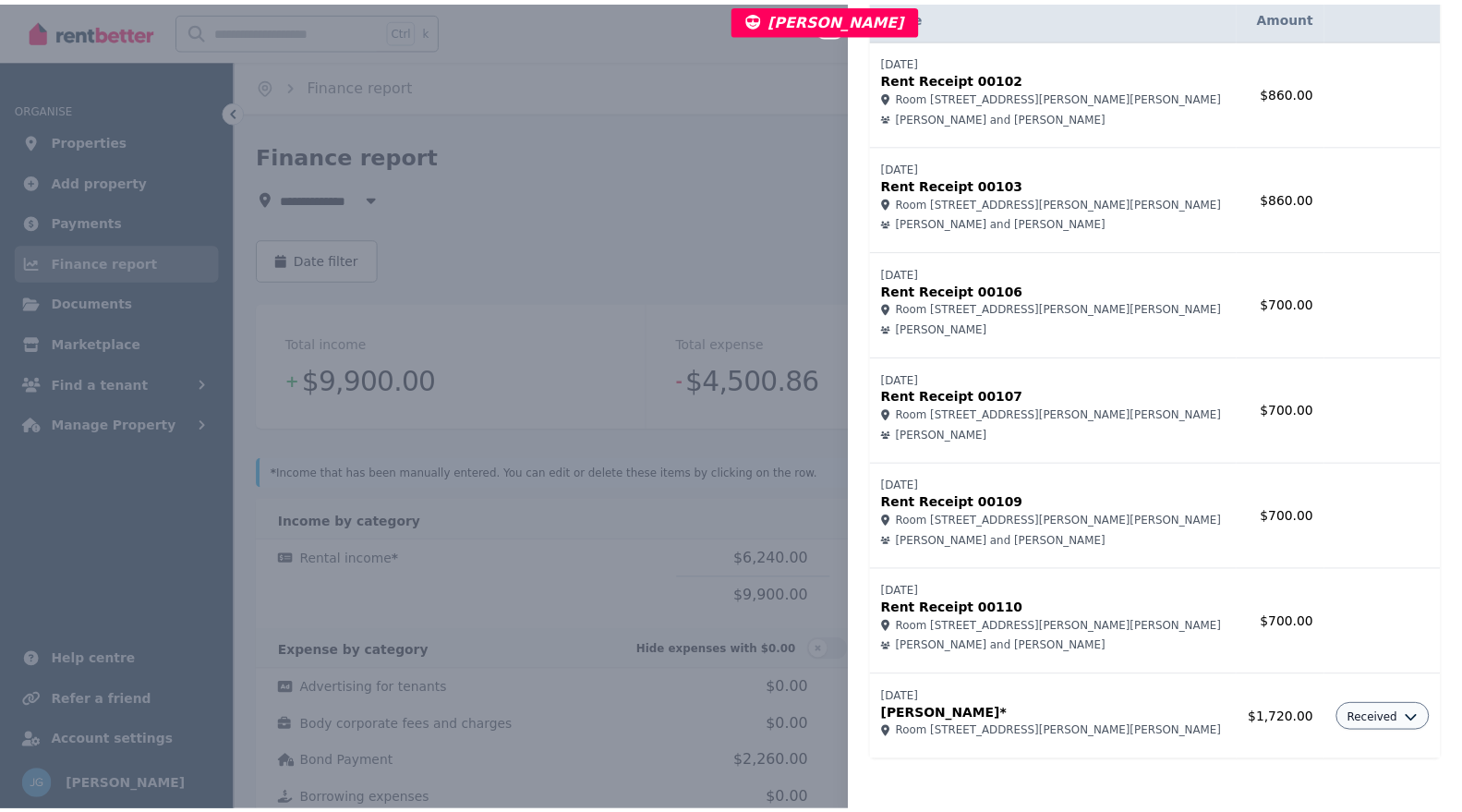
scroll to position [0, 0]
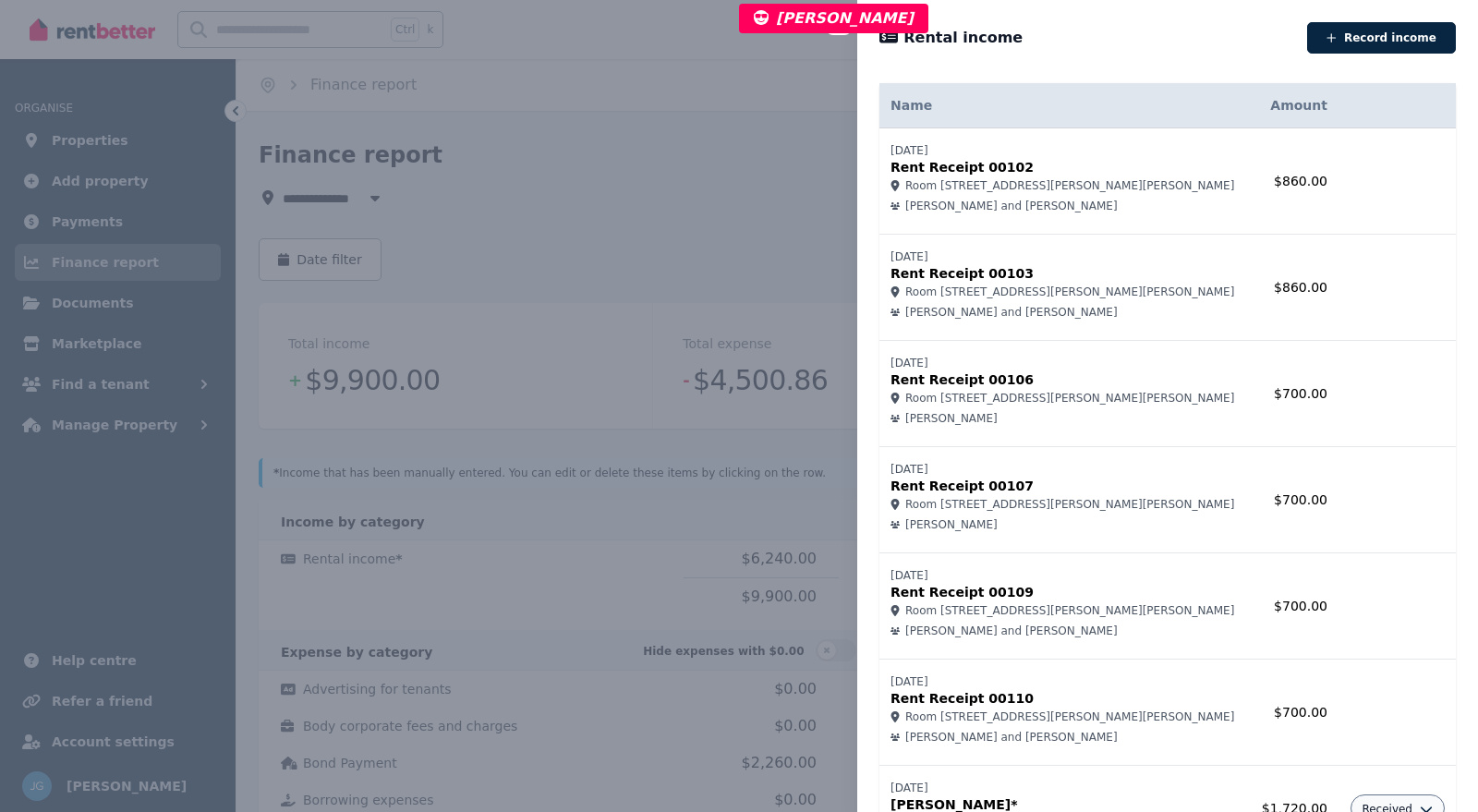
click at [572, 283] on div "Close panel Rental income Record income Name Amount 24/07/2025 Rent Receipt 001…" at bounding box center [739, 406] width 1478 height 812
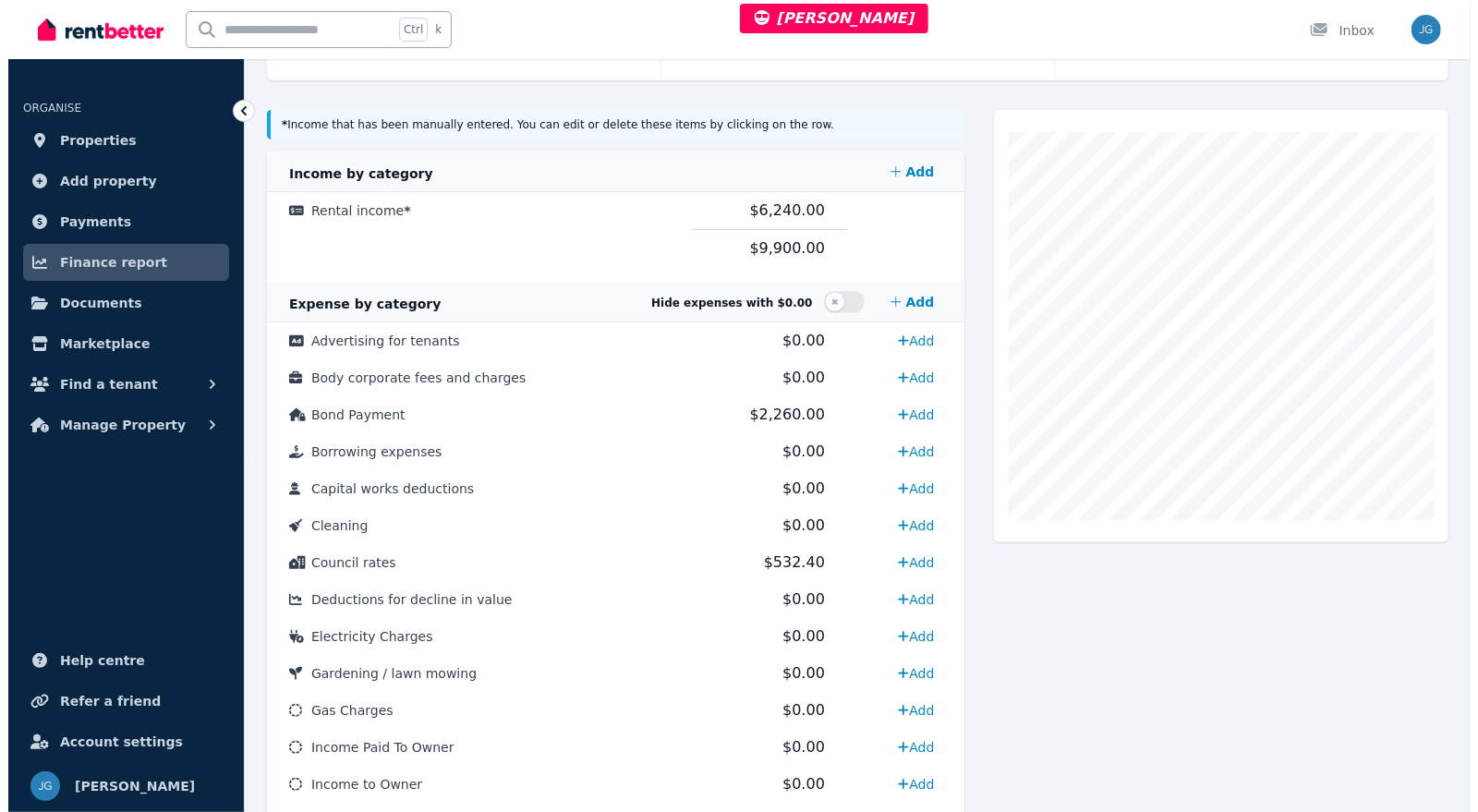
scroll to position [349, 0]
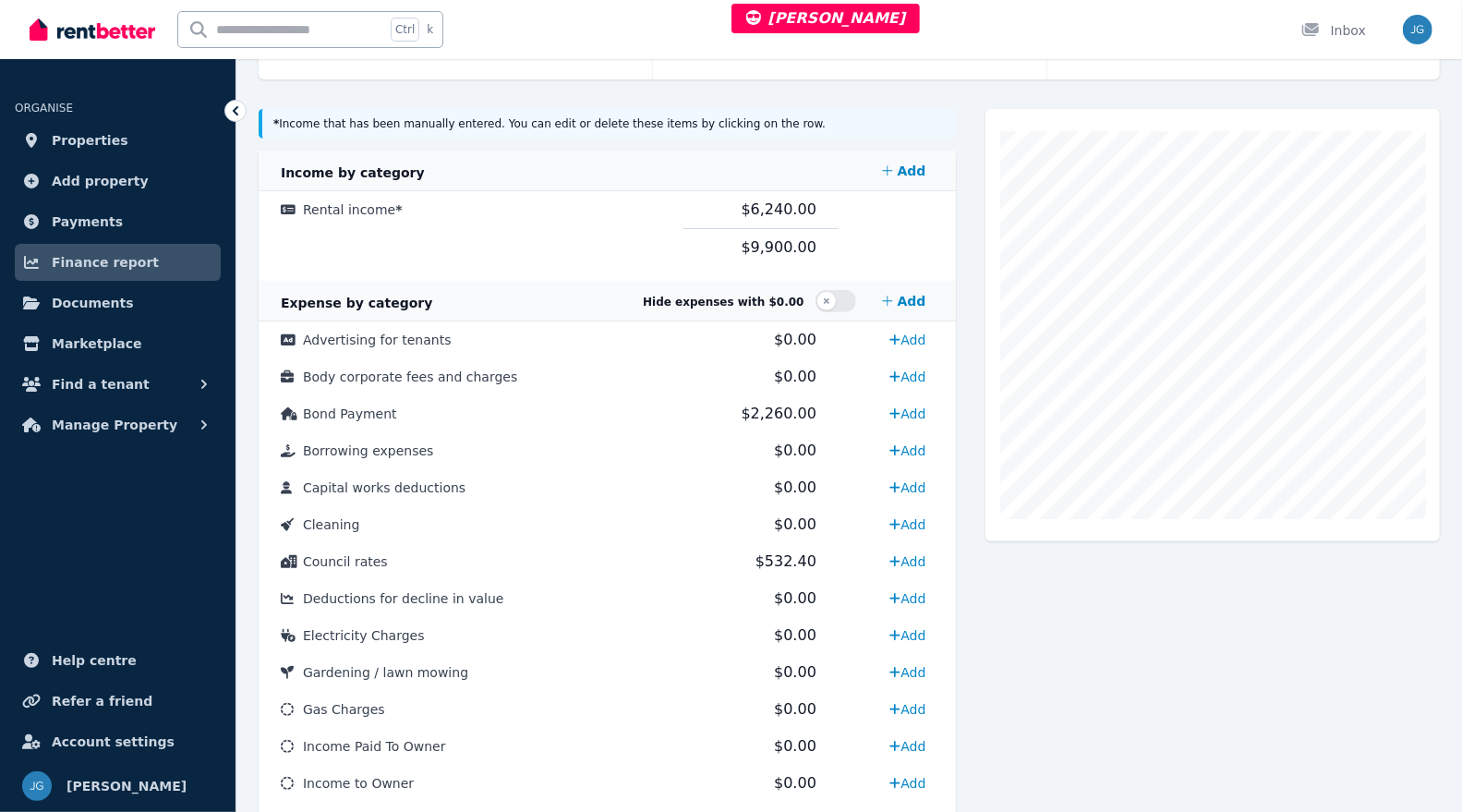
click at [766, 210] on span "$6,240.00" at bounding box center [779, 209] width 75 height 18
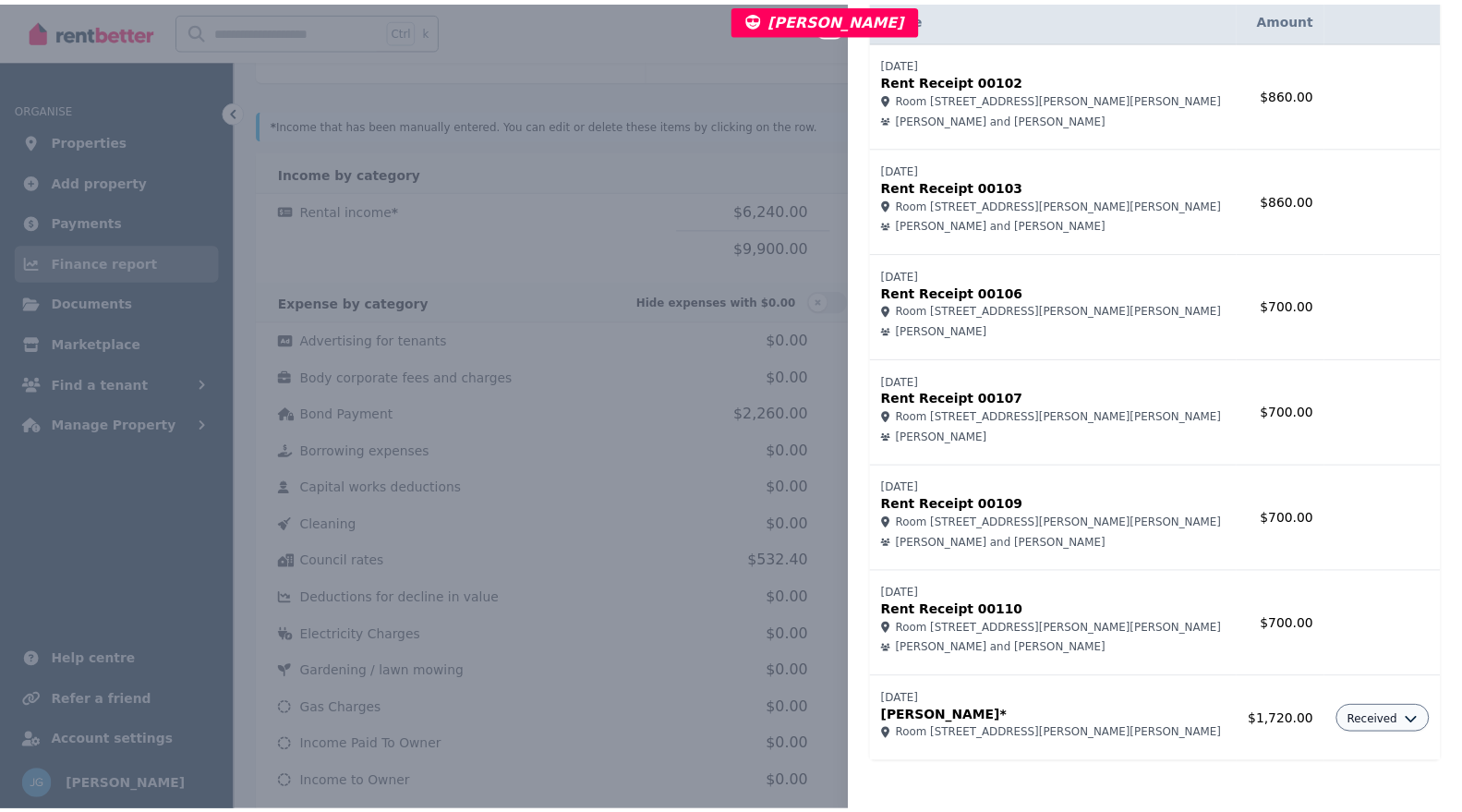
scroll to position [90, 0]
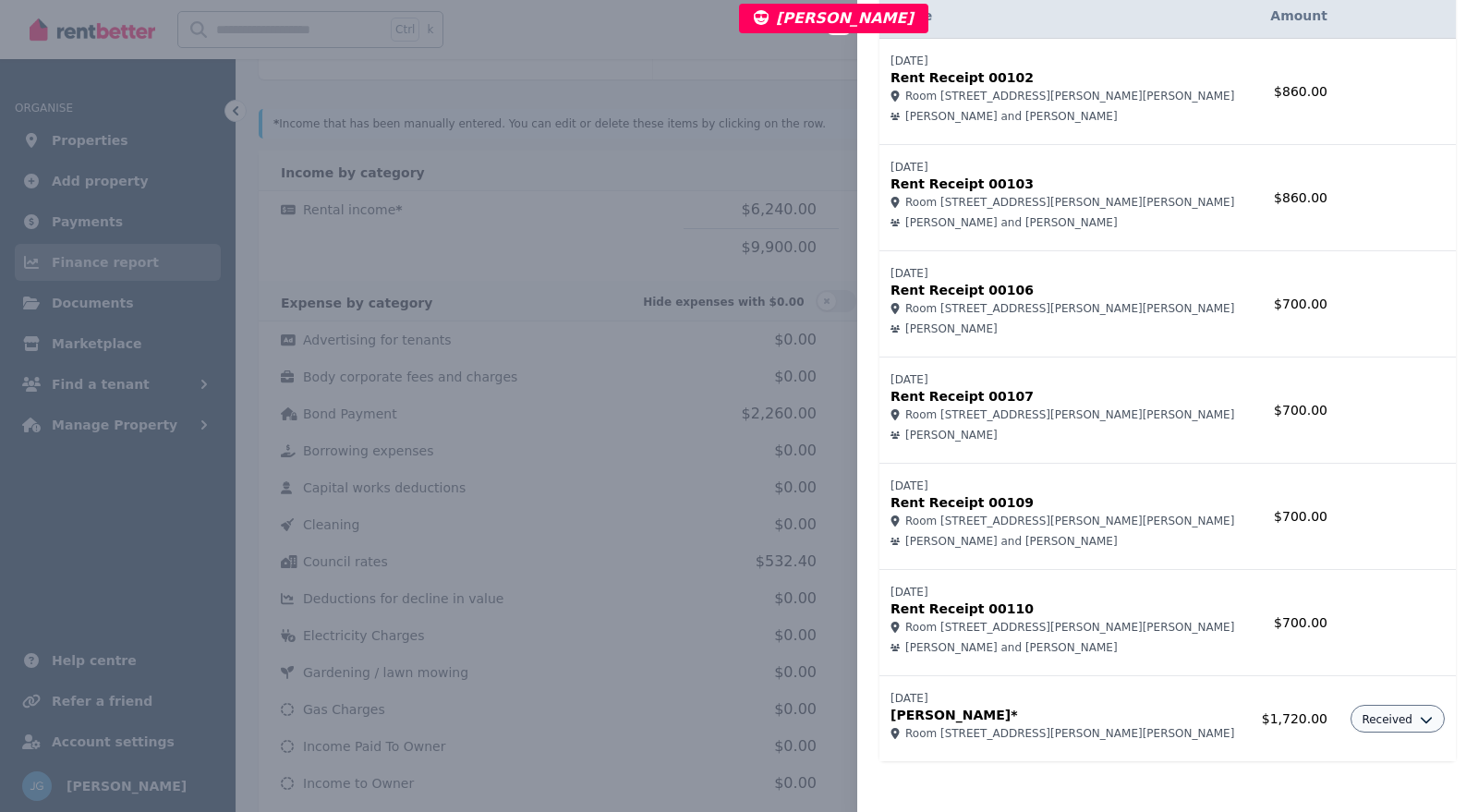
click at [480, 196] on div "Close panel Rental income Record income Name Amount 24/07/2025 Rent Receipt 001…" at bounding box center [739, 406] width 1478 height 812
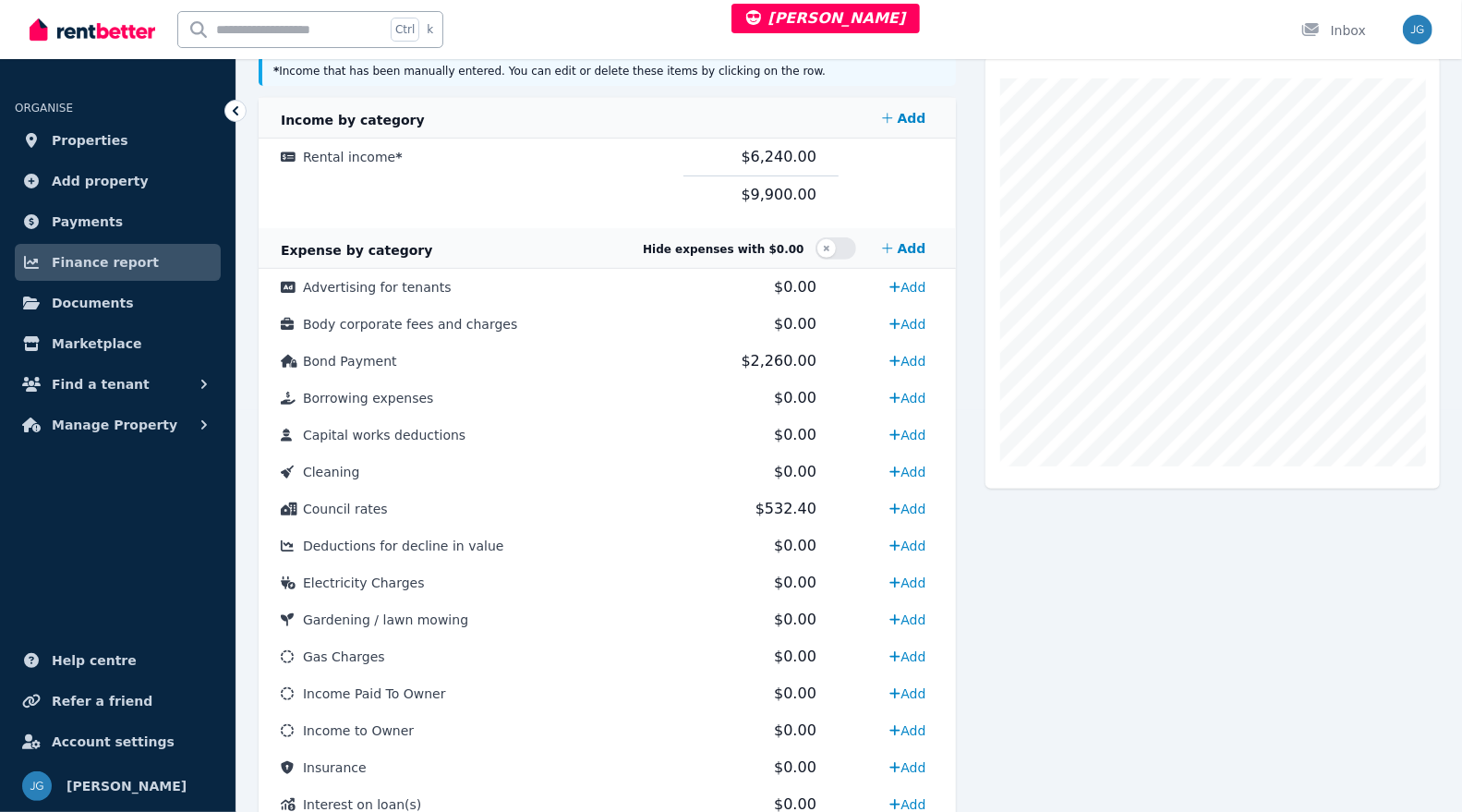
scroll to position [401, 0]
